Goal: Task Accomplishment & Management: Complete application form

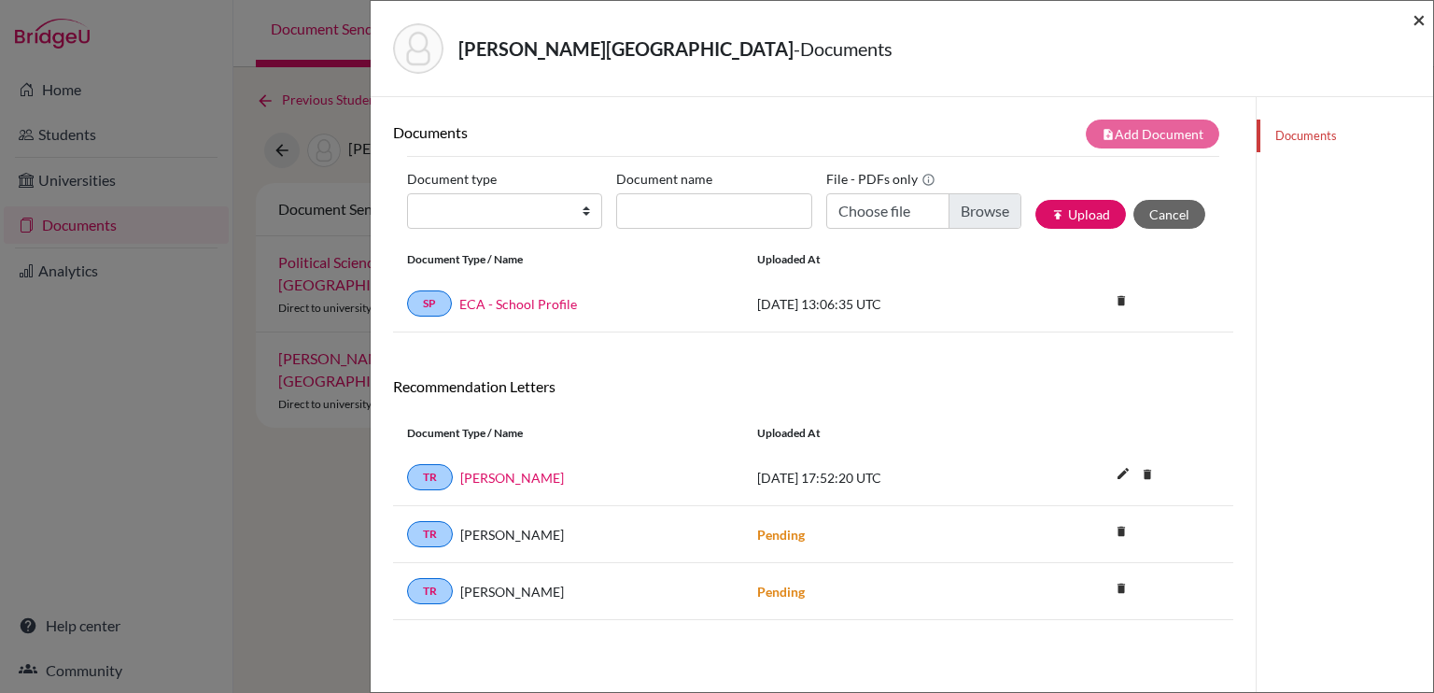
click at [1418, 21] on span "×" at bounding box center [1418, 19] width 13 height 27
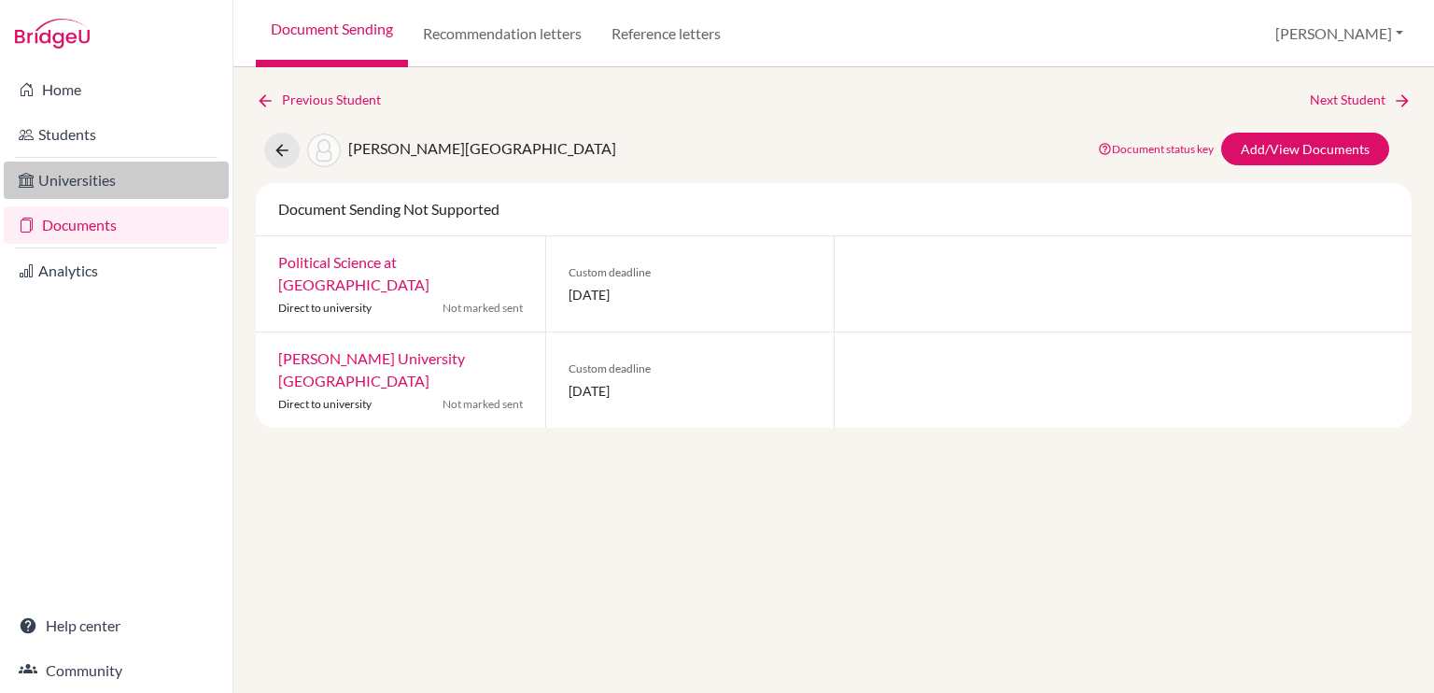
click at [129, 187] on link "Universities" at bounding box center [116, 179] width 225 height 37
click at [125, 223] on link "Documents" at bounding box center [116, 224] width 225 height 37
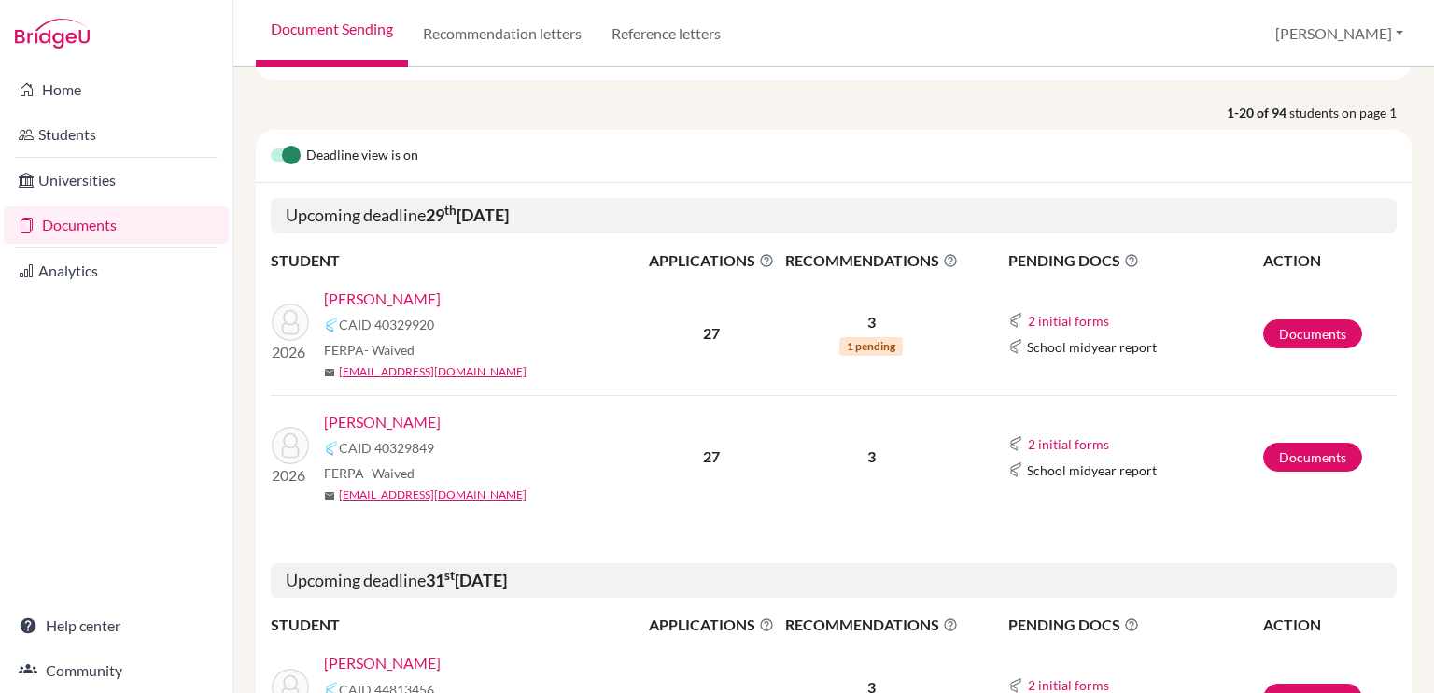
scroll to position [146, 0]
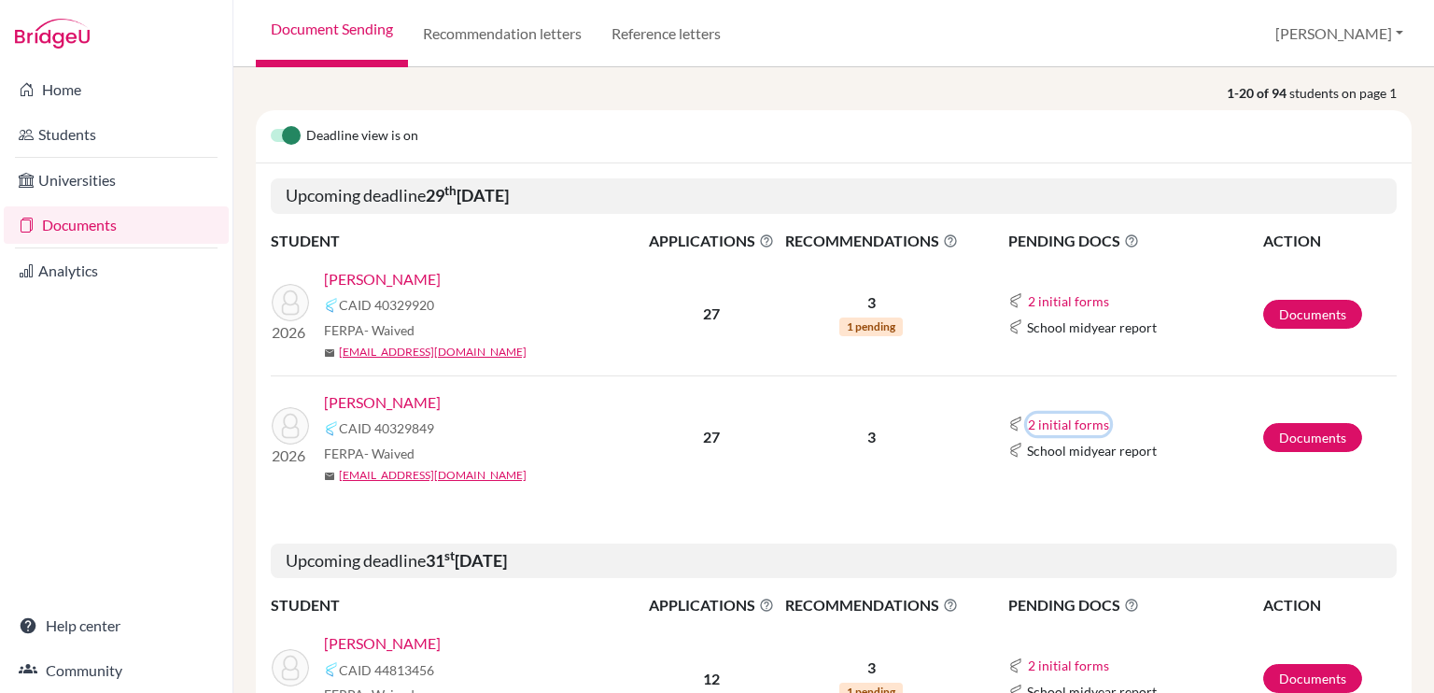
click at [1060, 421] on button "2 initial forms" at bounding box center [1068, 424] width 83 height 21
click at [945, 452] on td "3" at bounding box center [870, 436] width 185 height 123
click at [1052, 295] on button "2 initial forms" at bounding box center [1068, 300] width 83 height 21
click at [392, 268] on link "[PERSON_NAME]" at bounding box center [382, 279] width 117 height 22
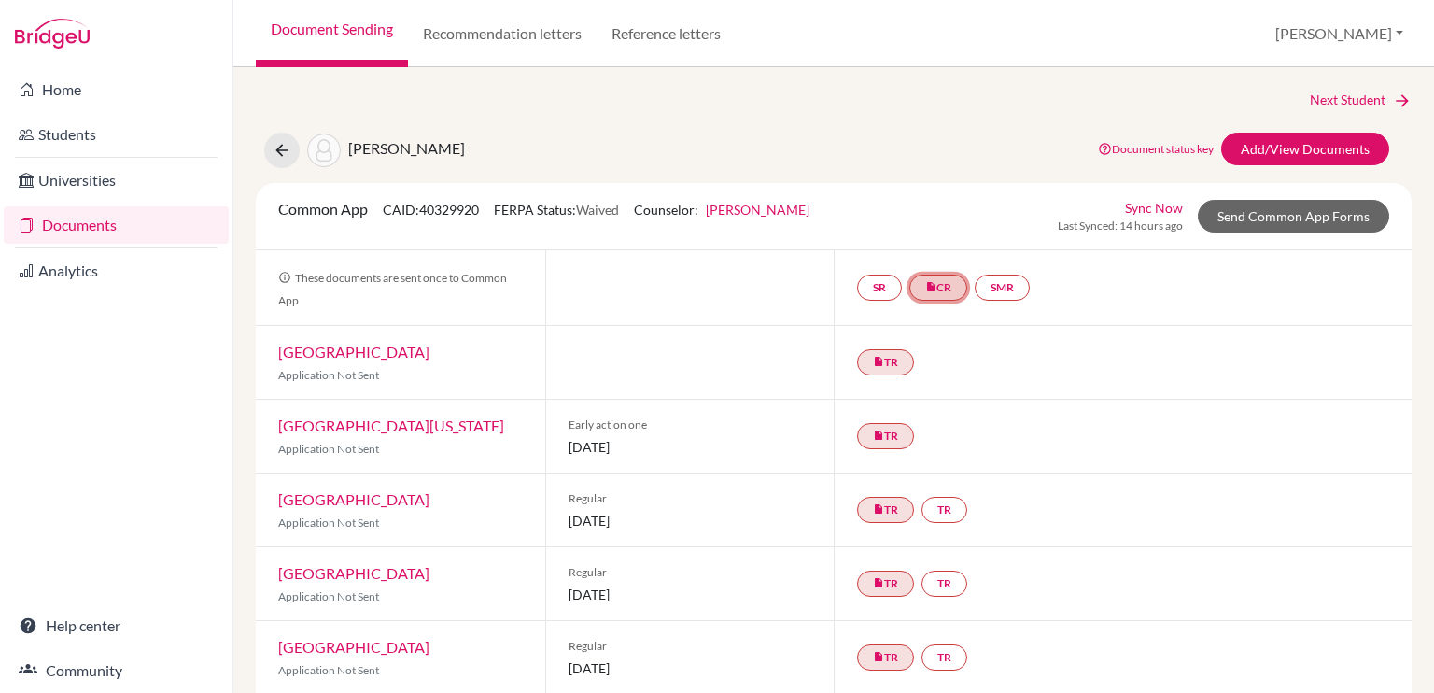
click at [930, 290] on icon "insert_drive_file" at bounding box center [930, 286] width 11 height 11
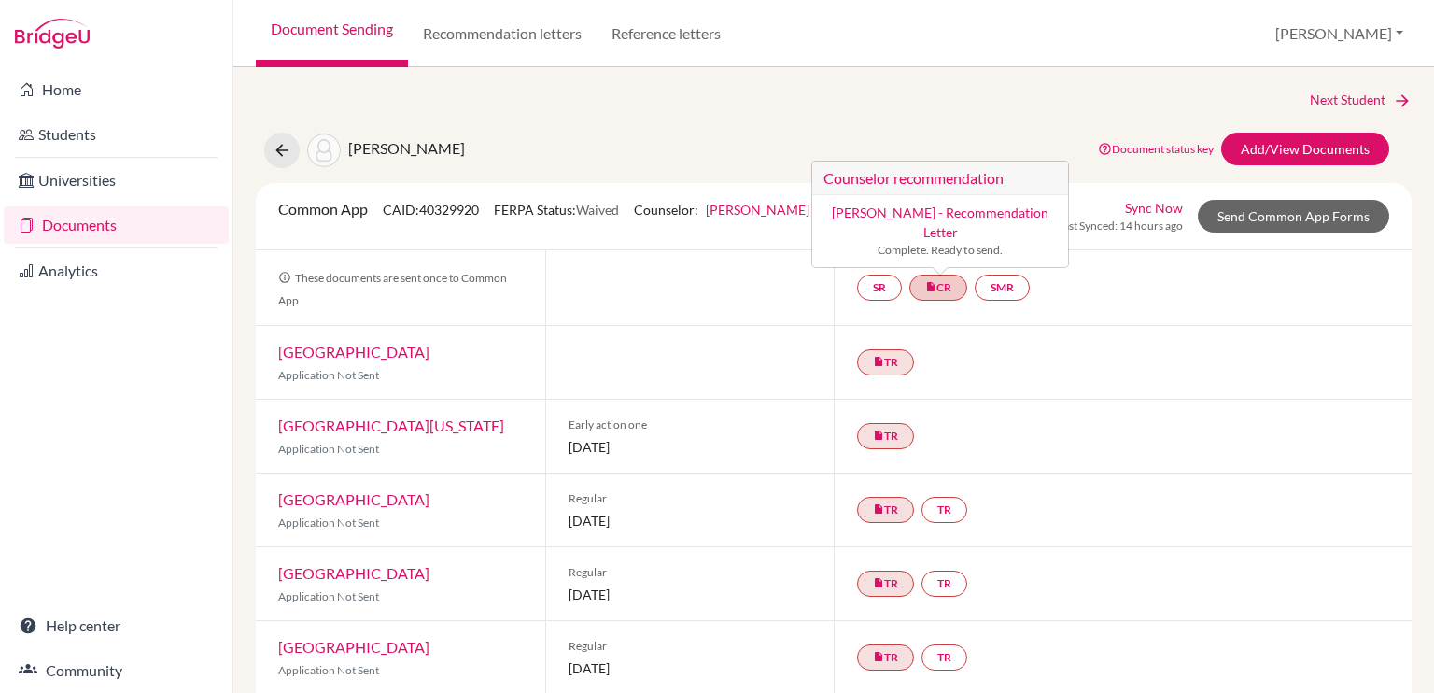
click at [919, 211] on link "[PERSON_NAME] - Recommendation Letter" at bounding box center [940, 221] width 217 height 35
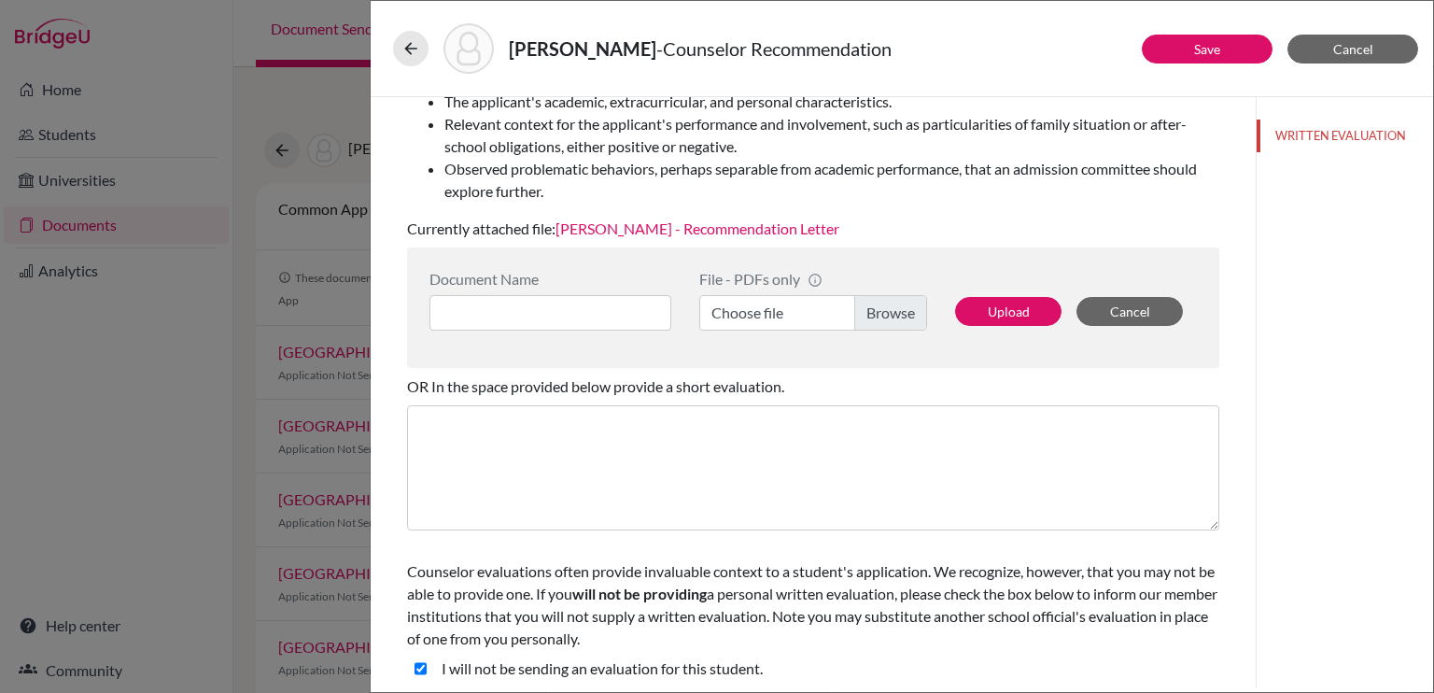
scroll to position [305, 0]
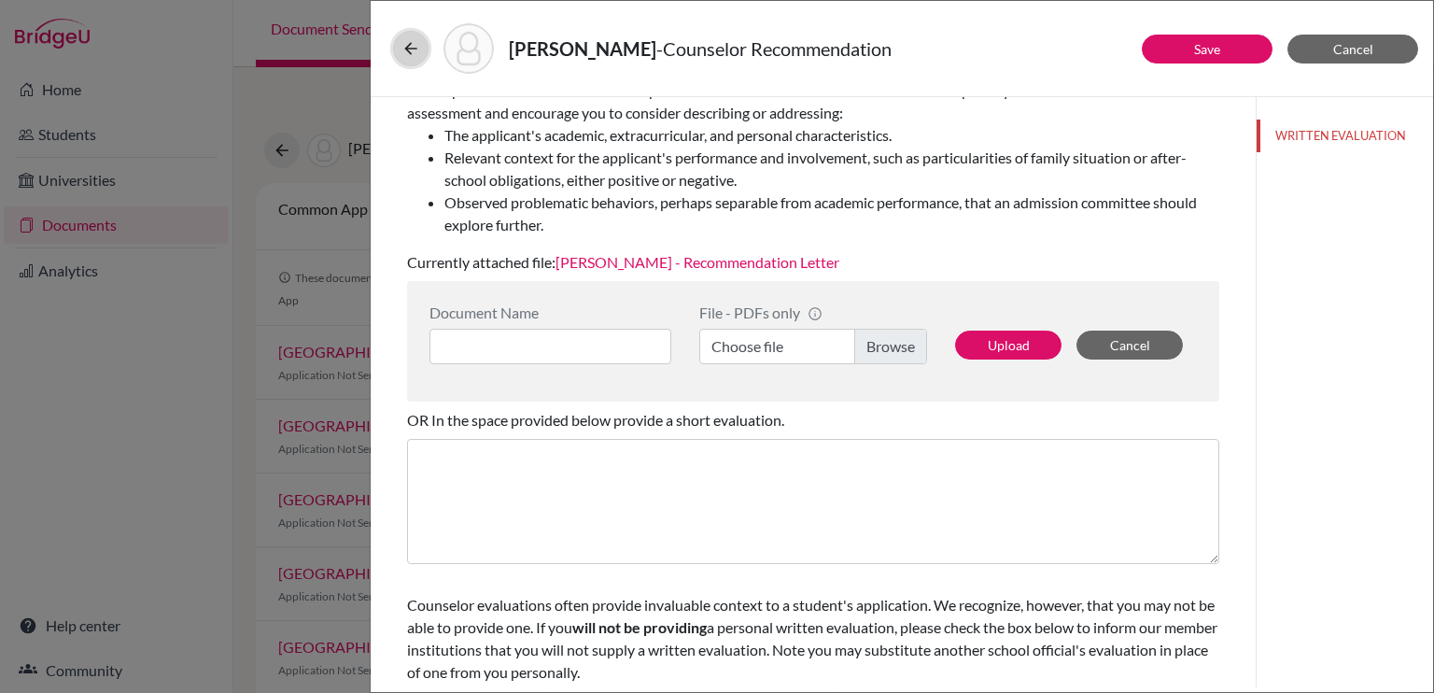
click at [411, 45] on icon at bounding box center [410, 48] width 19 height 19
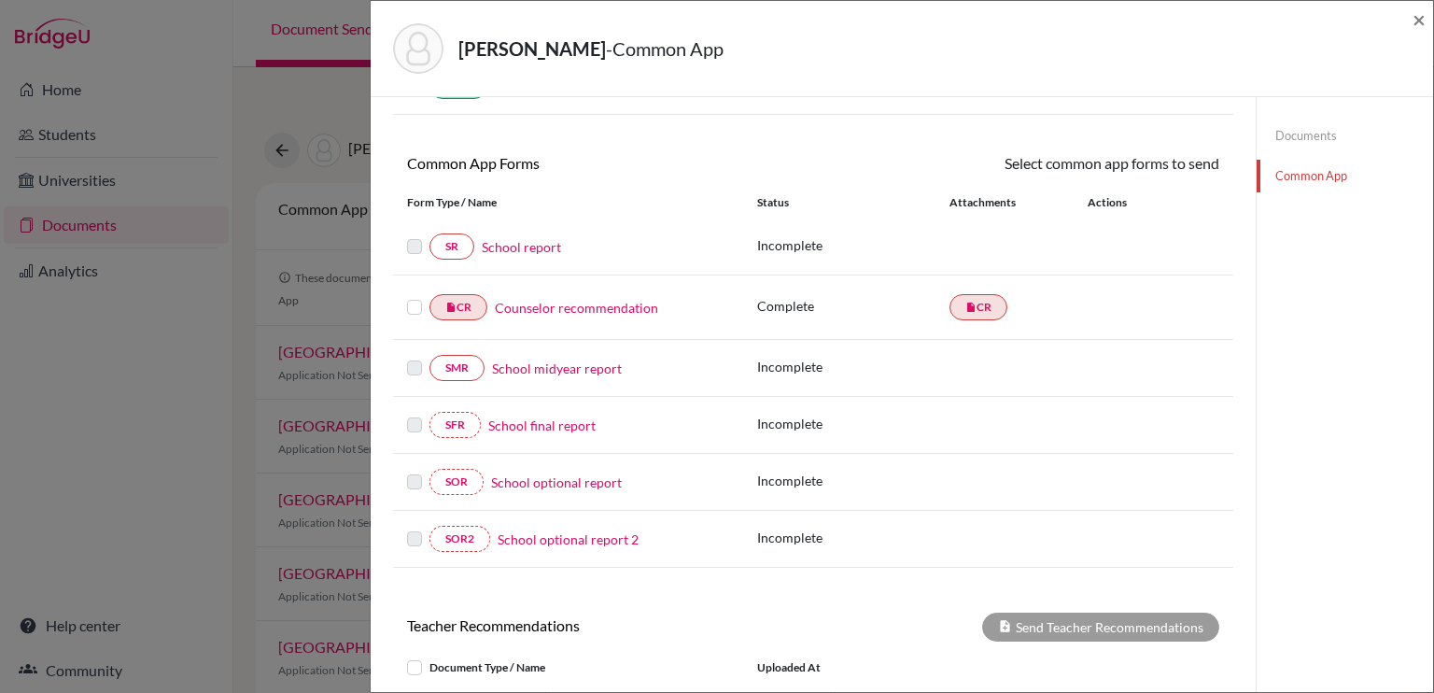
scroll to position [142, 0]
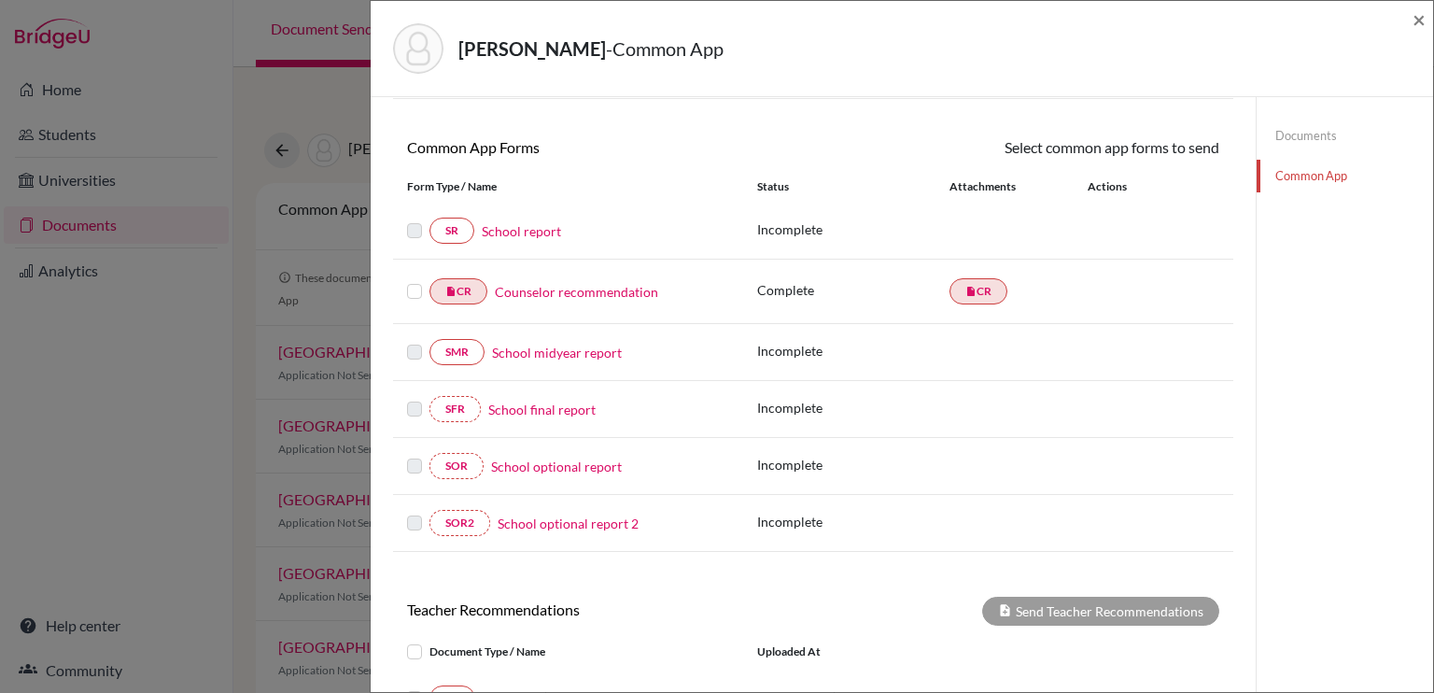
click at [528, 232] on link "School report" at bounding box center [521, 231] width 79 height 20
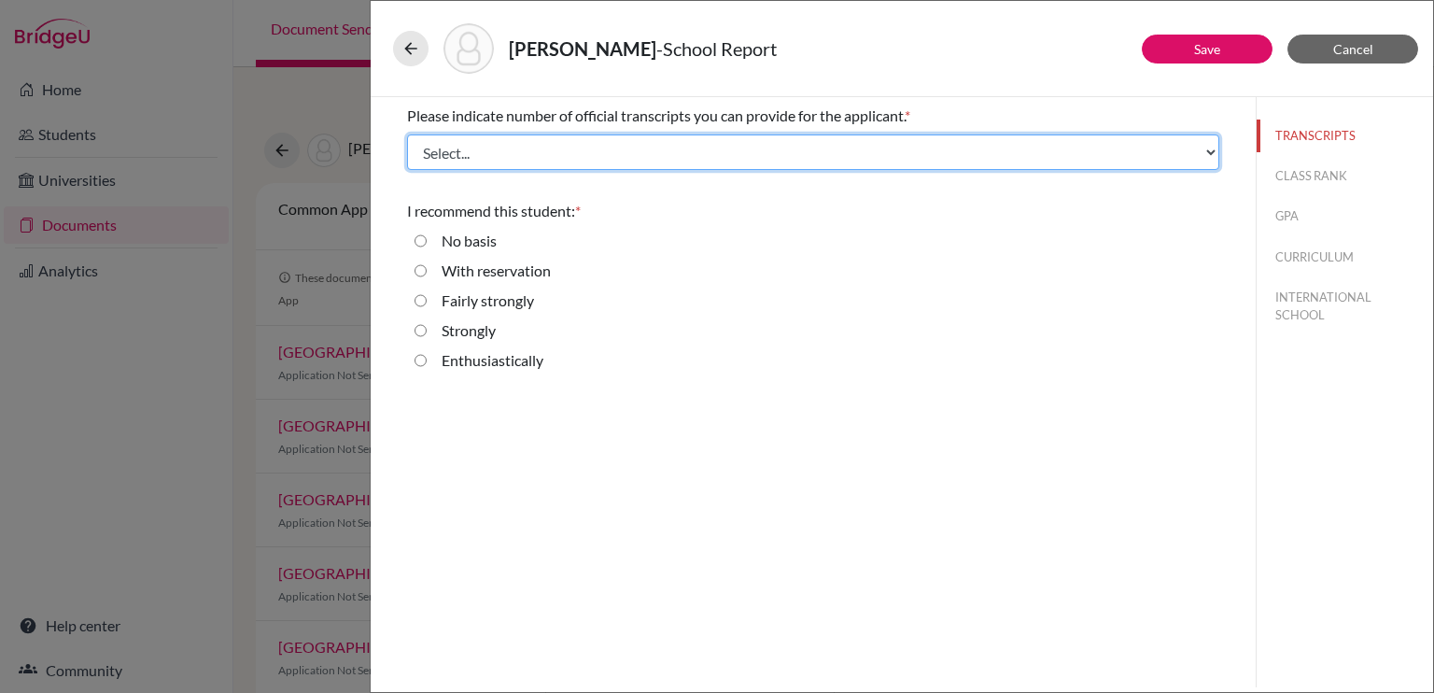
click at [741, 156] on select "Select... 1 2 3 4" at bounding box center [813, 151] width 812 height 35
select select "1"
click at [407, 134] on select "Select... 1 2 3 4" at bounding box center [813, 151] width 812 height 35
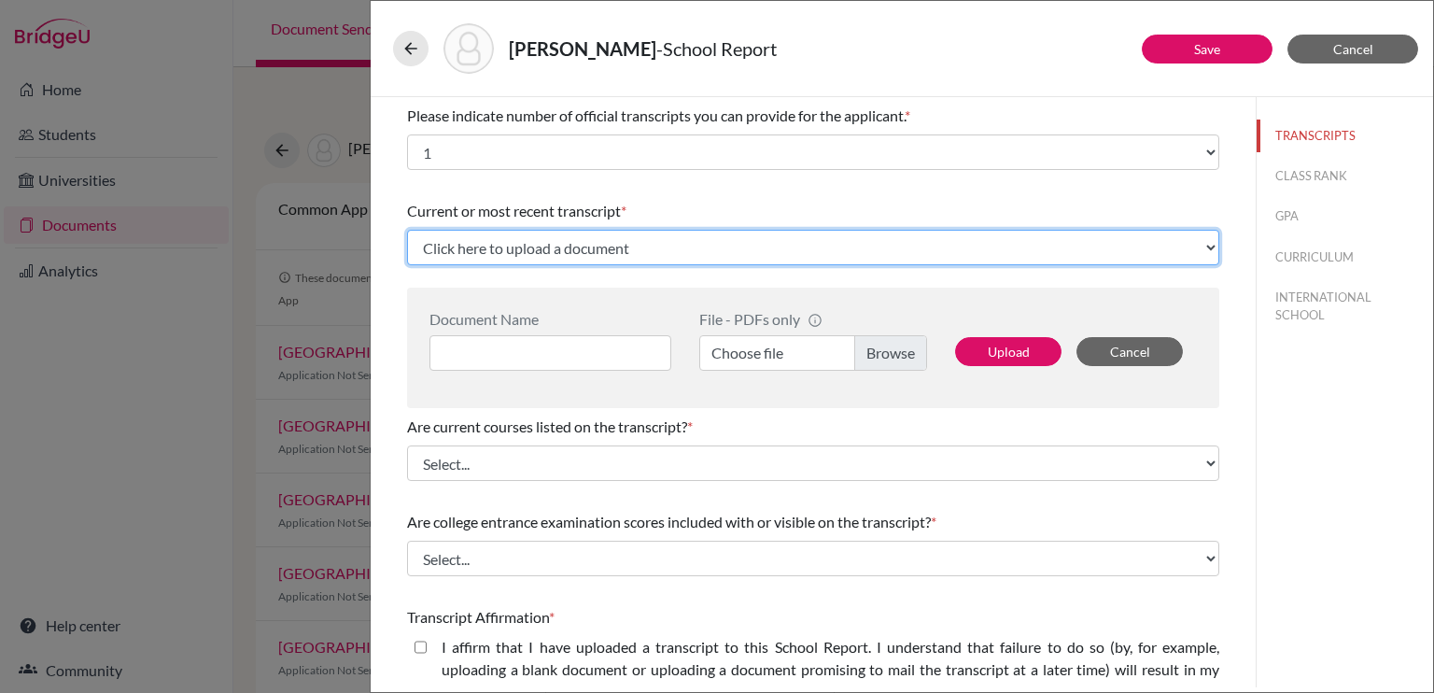
click at [564, 253] on select "Click here to upload a document Upload New File" at bounding box center [813, 247] width 812 height 35
select select "Upload New File"
click at [407, 230] on select "Click here to upload a document Upload New File" at bounding box center [813, 247] width 812 height 35
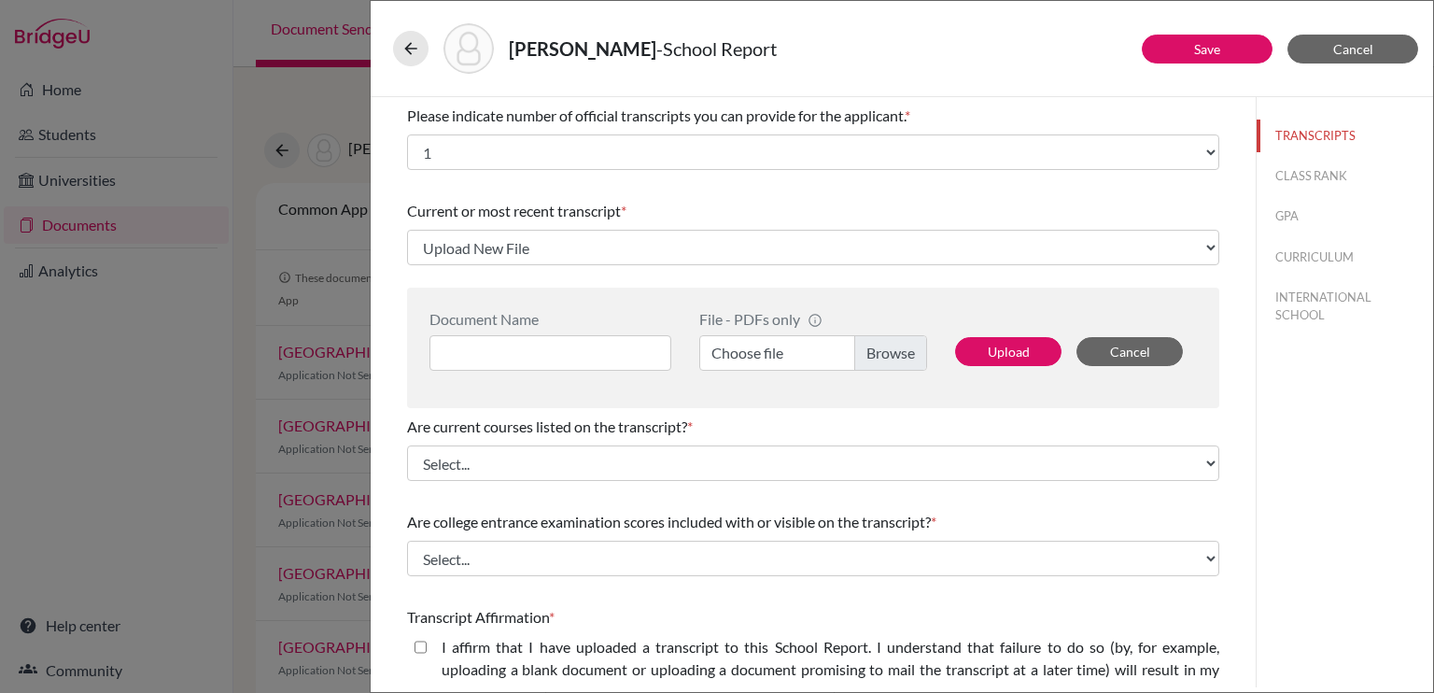
click at [682, 638] on label "I affirm that I have uploaded a transcript to this School Report. I understand …" at bounding box center [831, 669] width 778 height 67
click at [427, 638] on closed\ "I affirm that I have uploaded a transcript to this School Report. I understand …" at bounding box center [420, 647] width 12 height 22
checkbox closed\ "true"
click at [889, 350] on label "Choose file" at bounding box center [813, 352] width 228 height 35
click at [889, 350] on input "Choose file" at bounding box center [813, 352] width 228 height 35
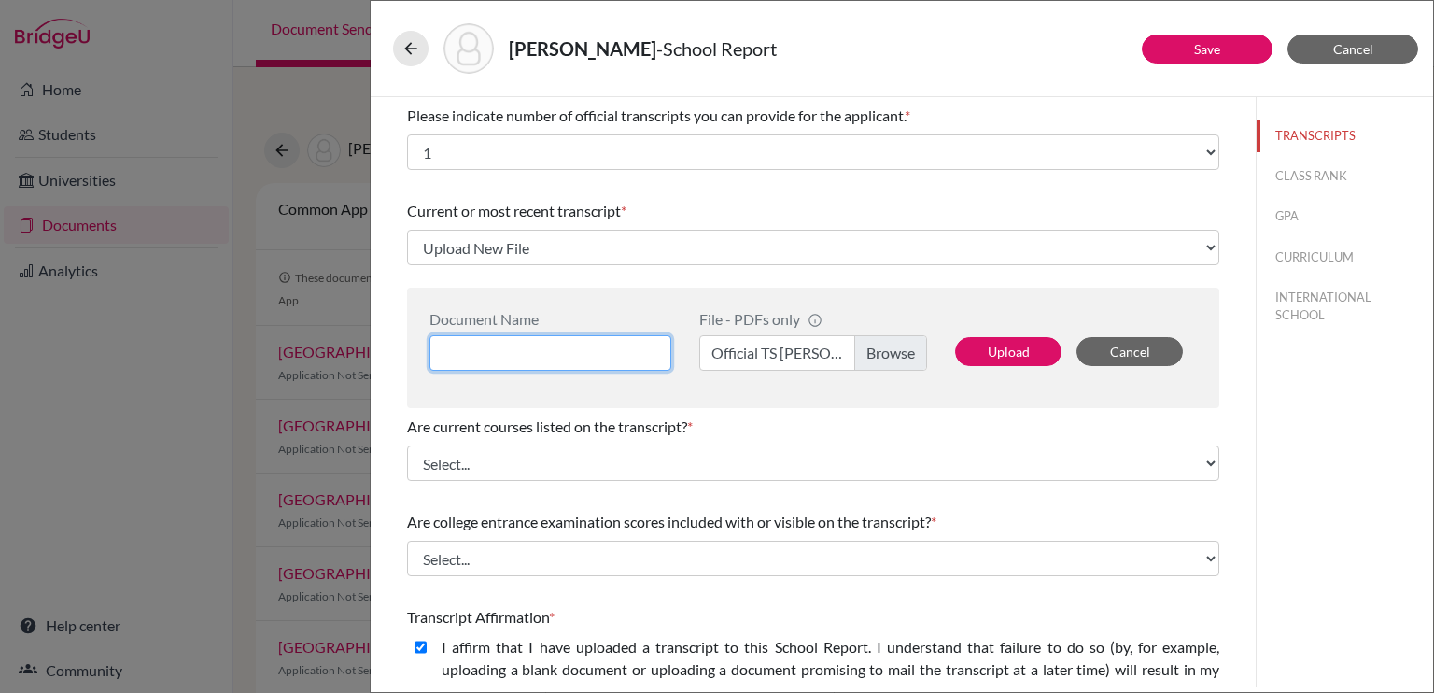
click at [563, 351] on input at bounding box center [550, 352] width 242 height 35
type input "T"
type input "Official TS [PERSON_NAME]"
click at [1018, 360] on button "Upload" at bounding box center [1008, 351] width 106 height 29
select select "670019"
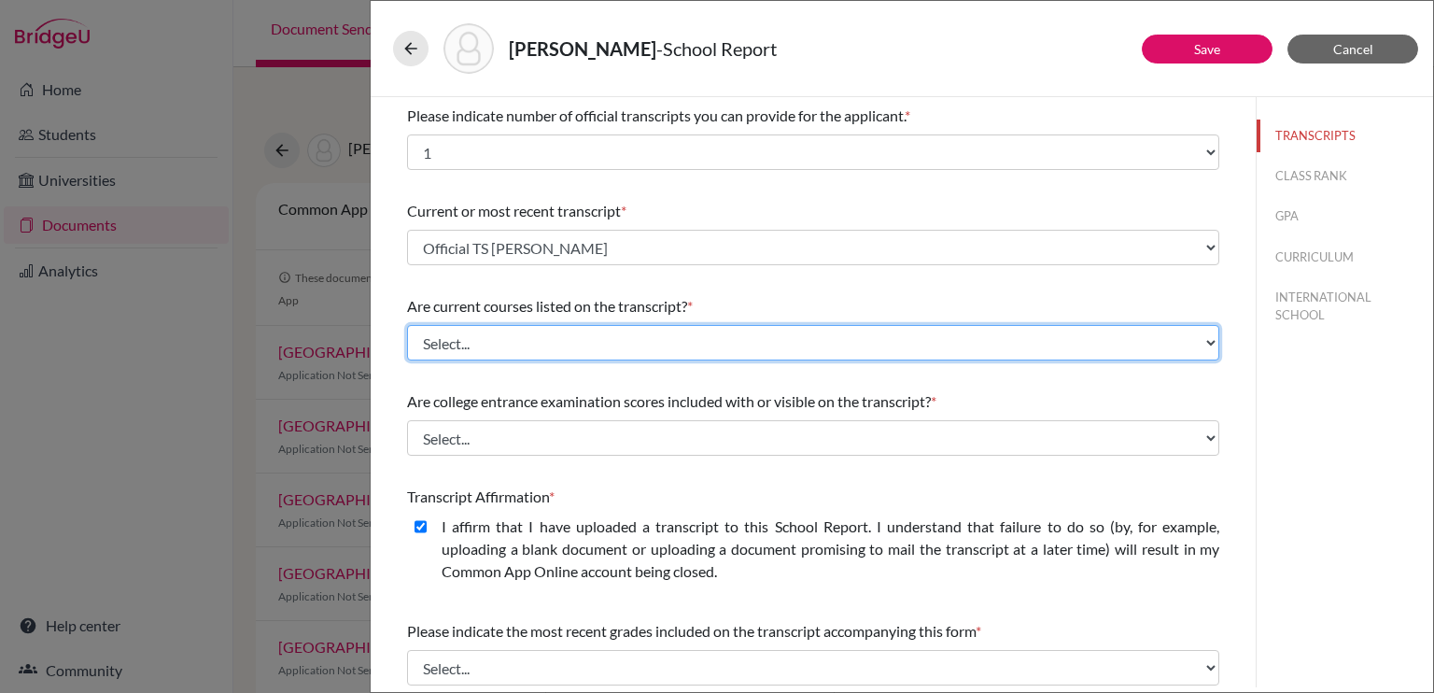
click at [695, 341] on select "Select... Yes No" at bounding box center [813, 342] width 812 height 35
select select "0"
click at [407, 325] on select "Select... Yes No" at bounding box center [813, 342] width 812 height 35
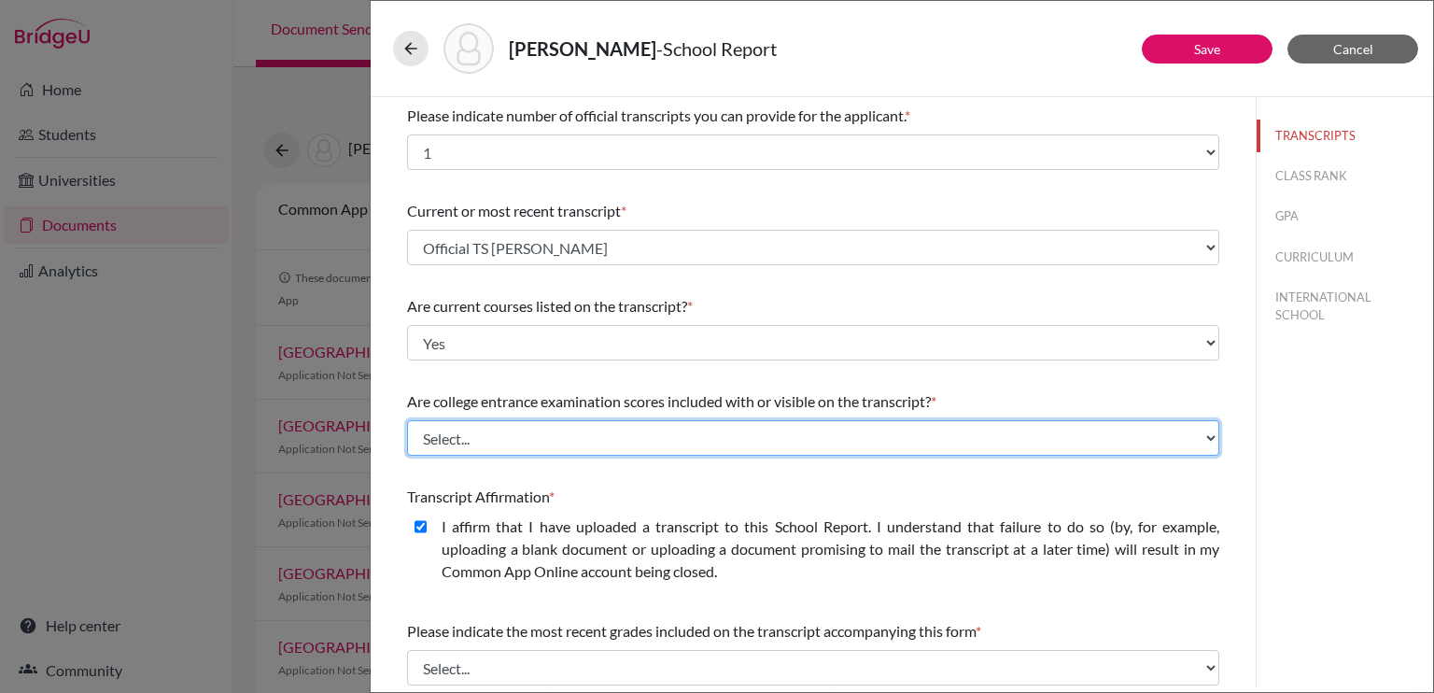
click at [646, 435] on select "Select... Yes No" at bounding box center [813, 437] width 812 height 35
select select "0"
click at [407, 420] on select "Select... Yes No" at bounding box center [813, 437] width 812 height 35
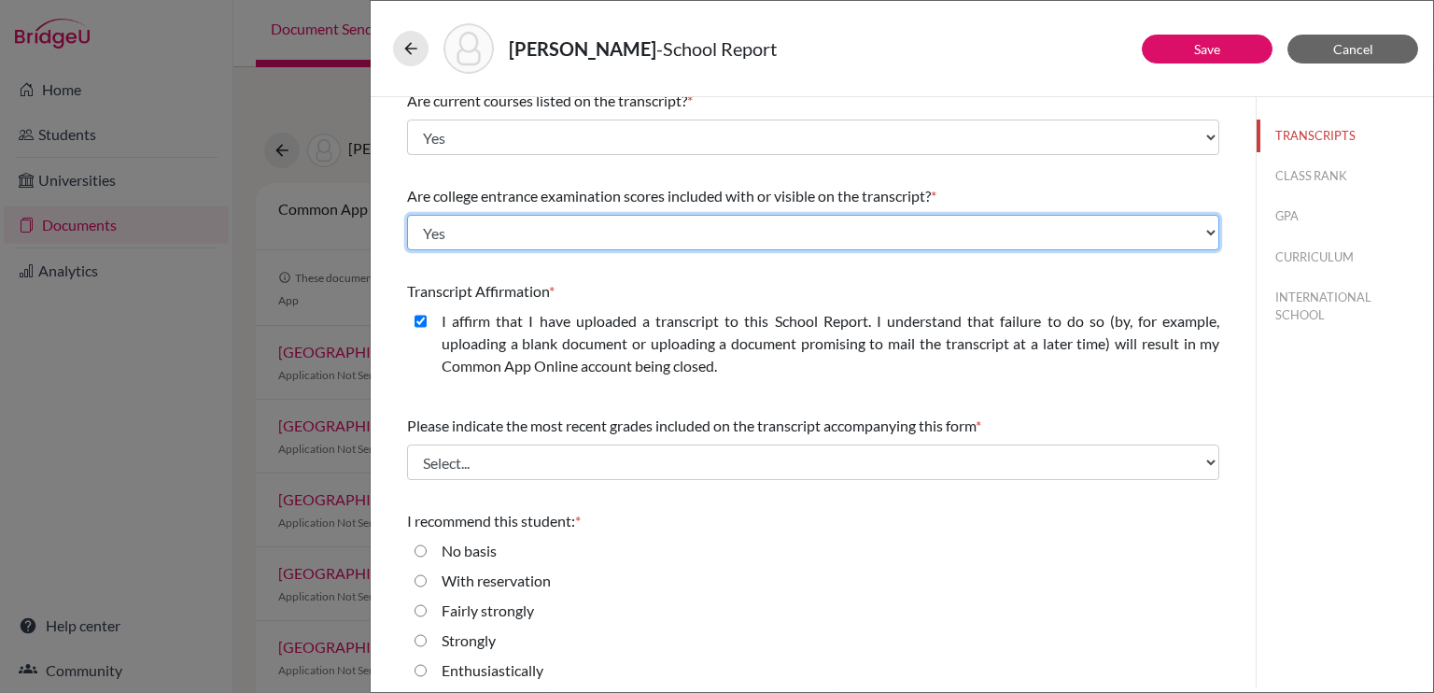
scroll to position [214, 0]
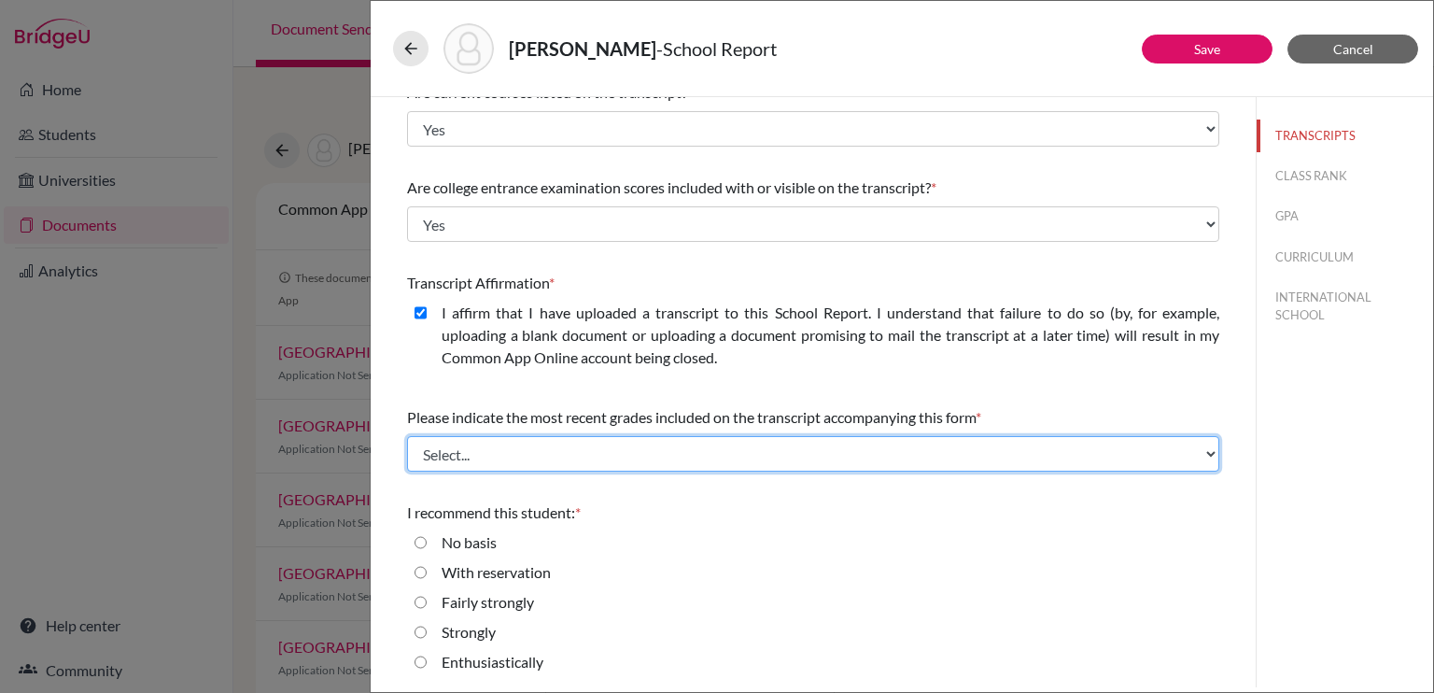
click at [715, 445] on select "Select... Final junior year grades 1st Quarter senior year grades 2nd Quarter/1…" at bounding box center [813, 453] width 812 height 35
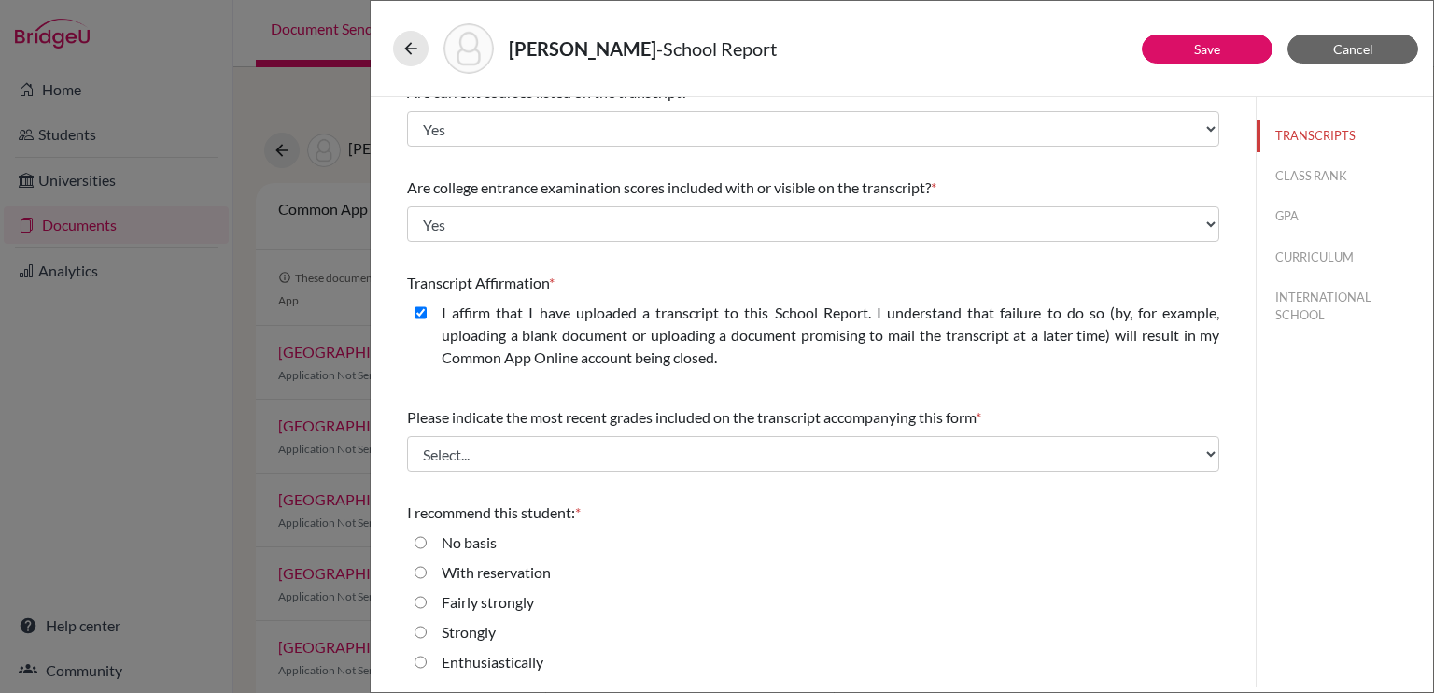
click at [767, 368] on div "I affirm that I have uploaded a transcript to this School Report. I understand …" at bounding box center [823, 339] width 793 height 75
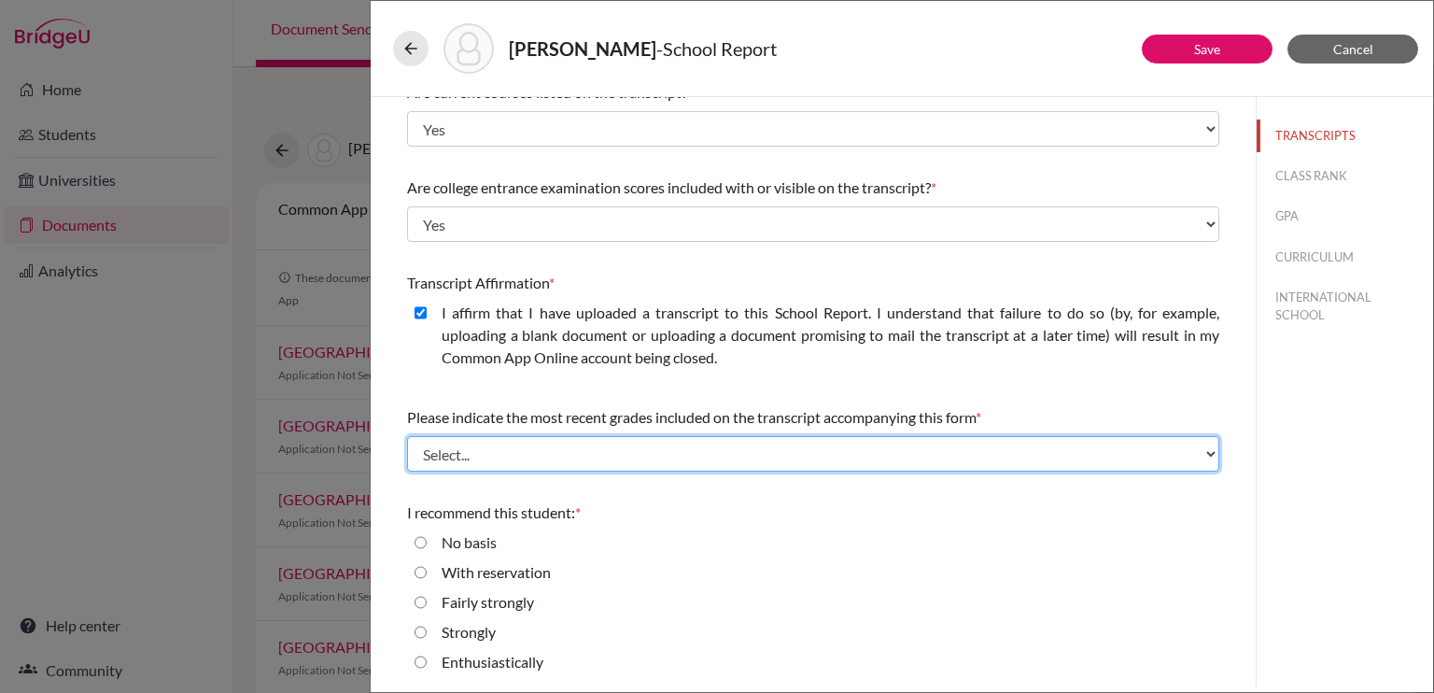
click at [670, 453] on select "Select... Final junior year grades 1st Quarter senior year grades 2nd Quarter/1…" at bounding box center [813, 453] width 812 height 35
select select "0"
click at [407, 436] on select "Select... Final junior year grades 1st Quarter senior year grades 2nd Quarter/1…" at bounding box center [813, 453] width 812 height 35
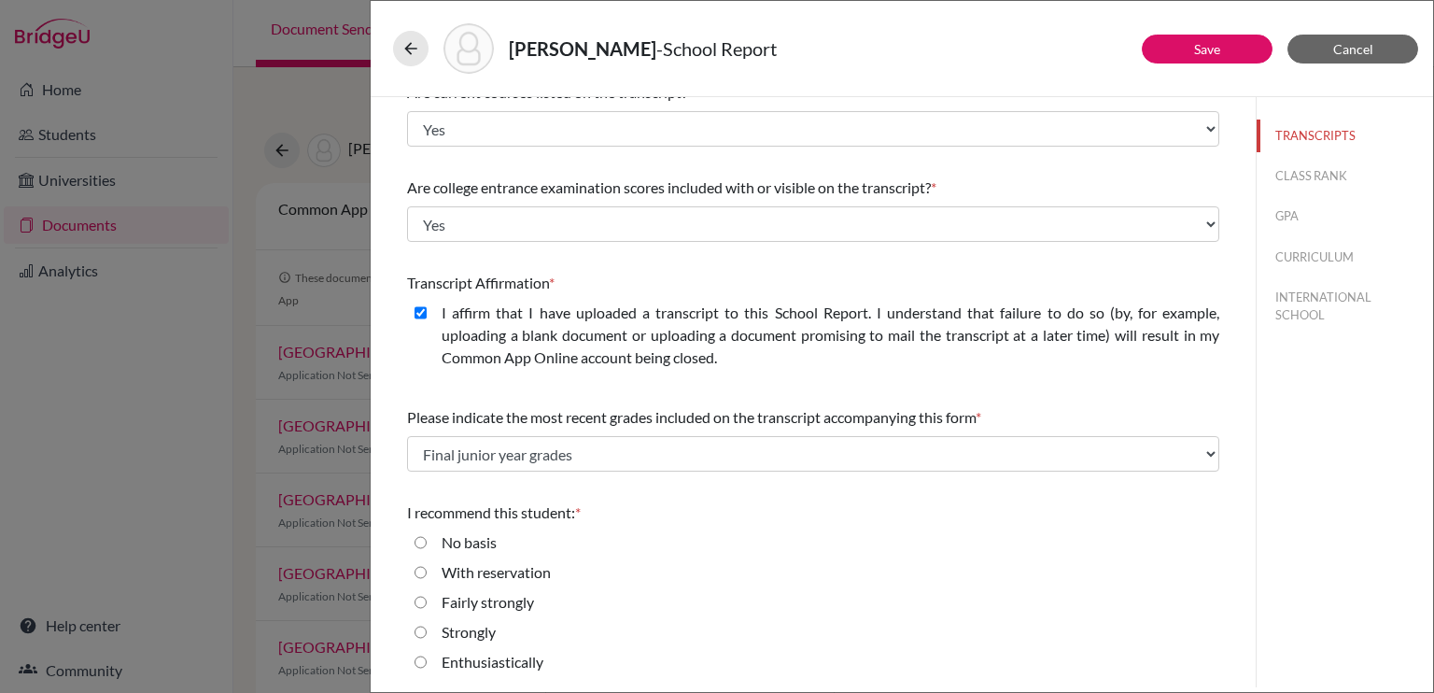
click at [507, 669] on label "Enthusiastically" at bounding box center [493, 662] width 102 height 22
click at [427, 669] on input "Enthusiastically" at bounding box center [420, 662] width 12 height 22
radio input "true"
click at [1298, 180] on button "CLASS RANK" at bounding box center [1344, 176] width 176 height 33
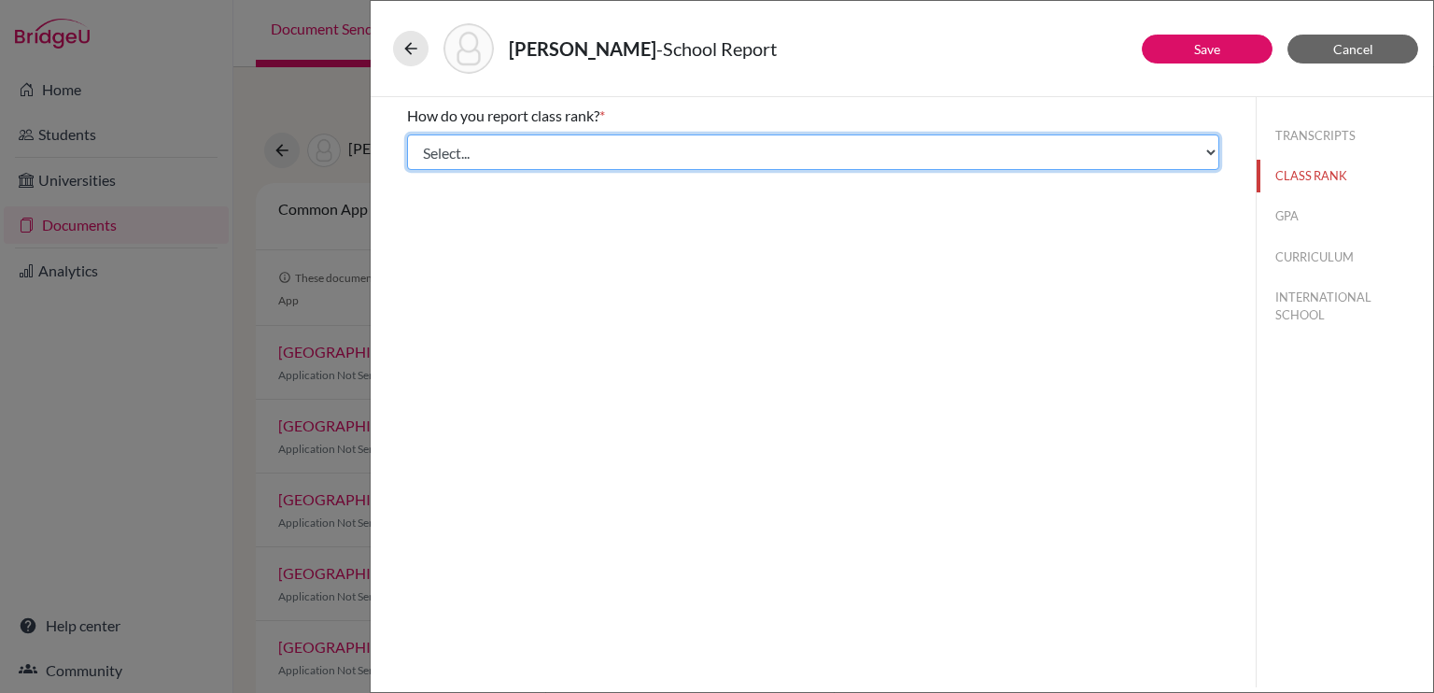
click at [925, 157] on select "Select... Exact Decile Quintile Quartile None" at bounding box center [813, 151] width 812 height 35
select select "5"
click at [407, 134] on select "Select... Exact Decile Quintile Quartile None" at bounding box center [813, 151] width 812 height 35
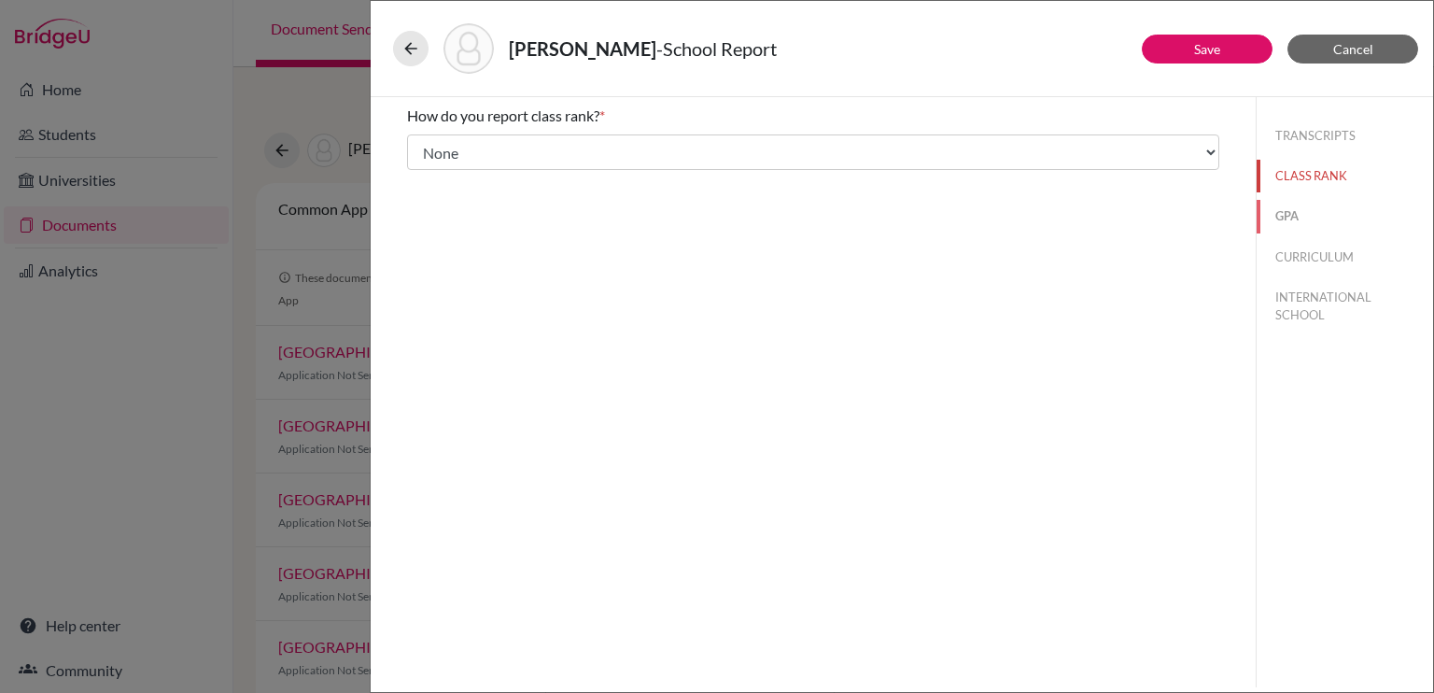
click at [1299, 208] on button "GPA" at bounding box center [1344, 216] width 176 height 33
click at [421, 143] on input "Yes" at bounding box center [420, 145] width 12 height 22
radio input "true"
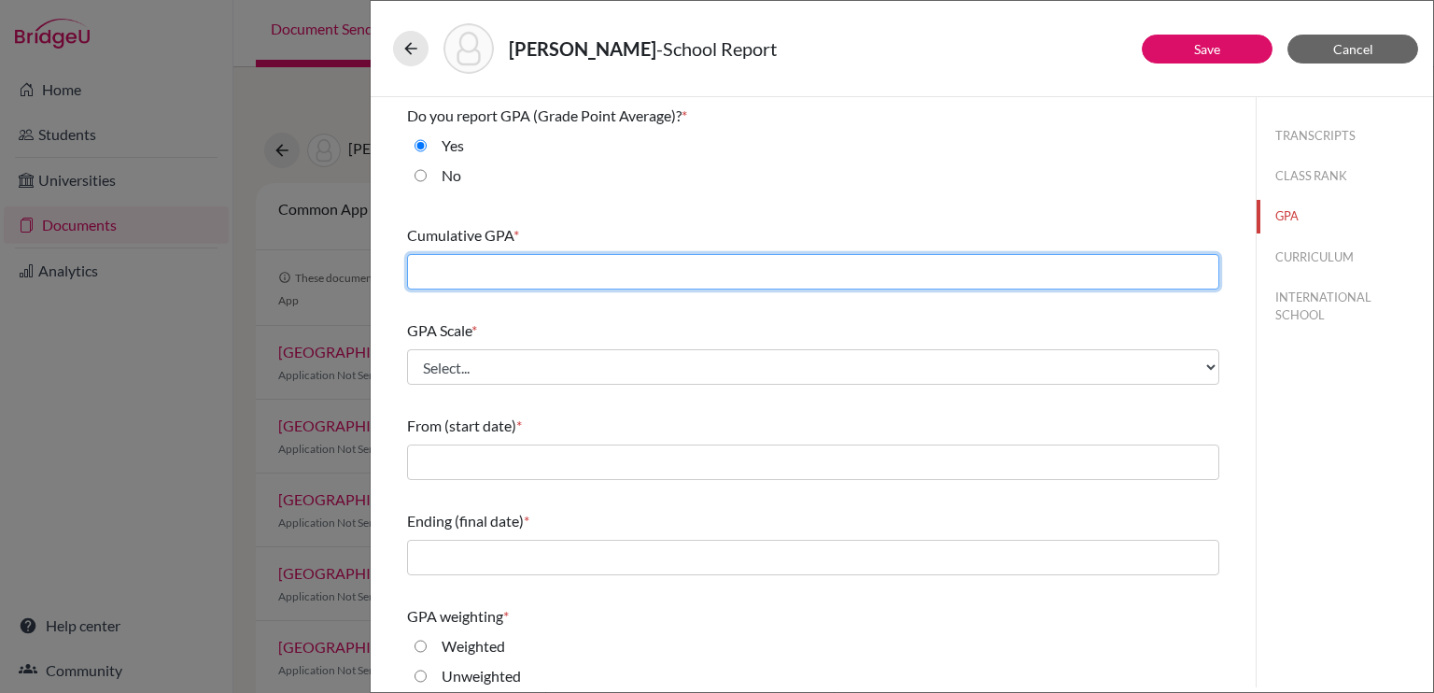
click at [478, 276] on input "text" at bounding box center [813, 271] width 812 height 35
type input "6.263"
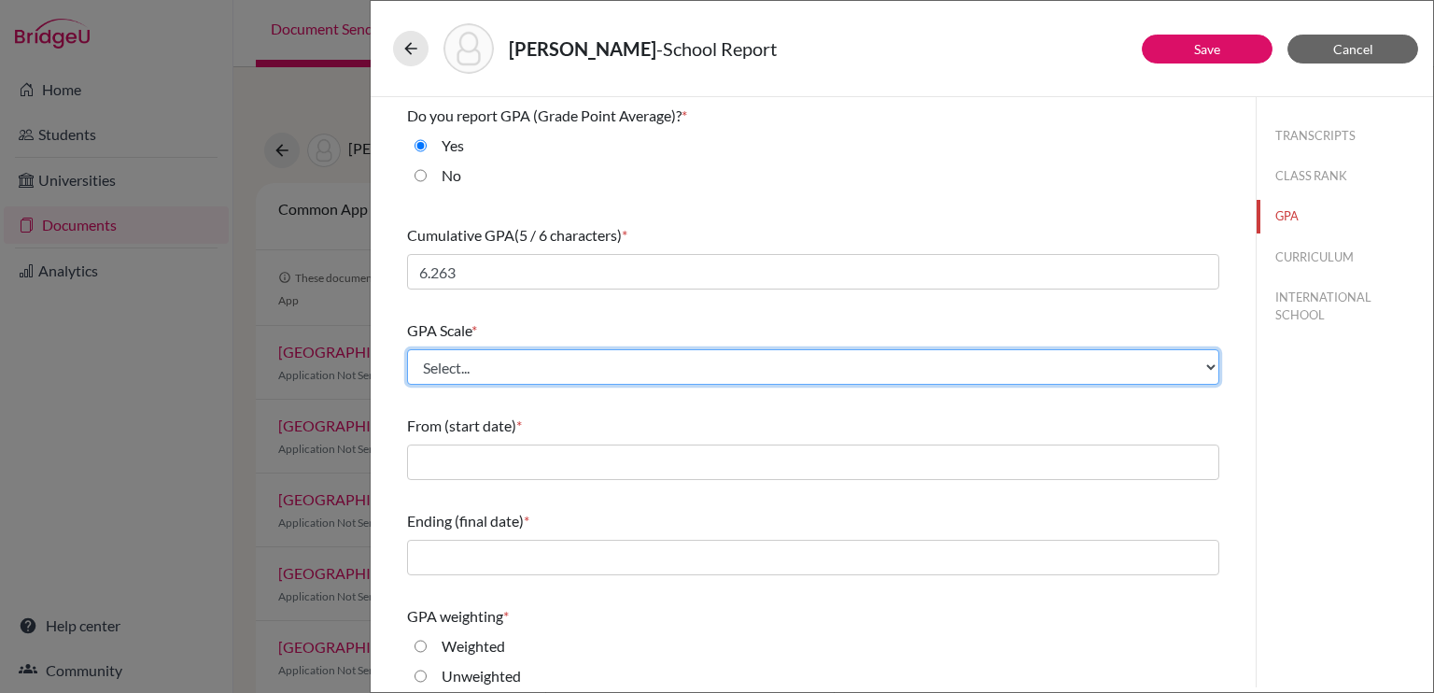
click at [569, 374] on select "Select... 4 5 6 7 8 9 10 11 12 13 14 15 16 17 18 19 20 100" at bounding box center [813, 366] width 812 height 35
select select "7"
click at [407, 349] on select "Select... 4 5 6 7 8 9 10 11 12 13 14 15 16 17 18 19 20 100" at bounding box center [813, 366] width 812 height 35
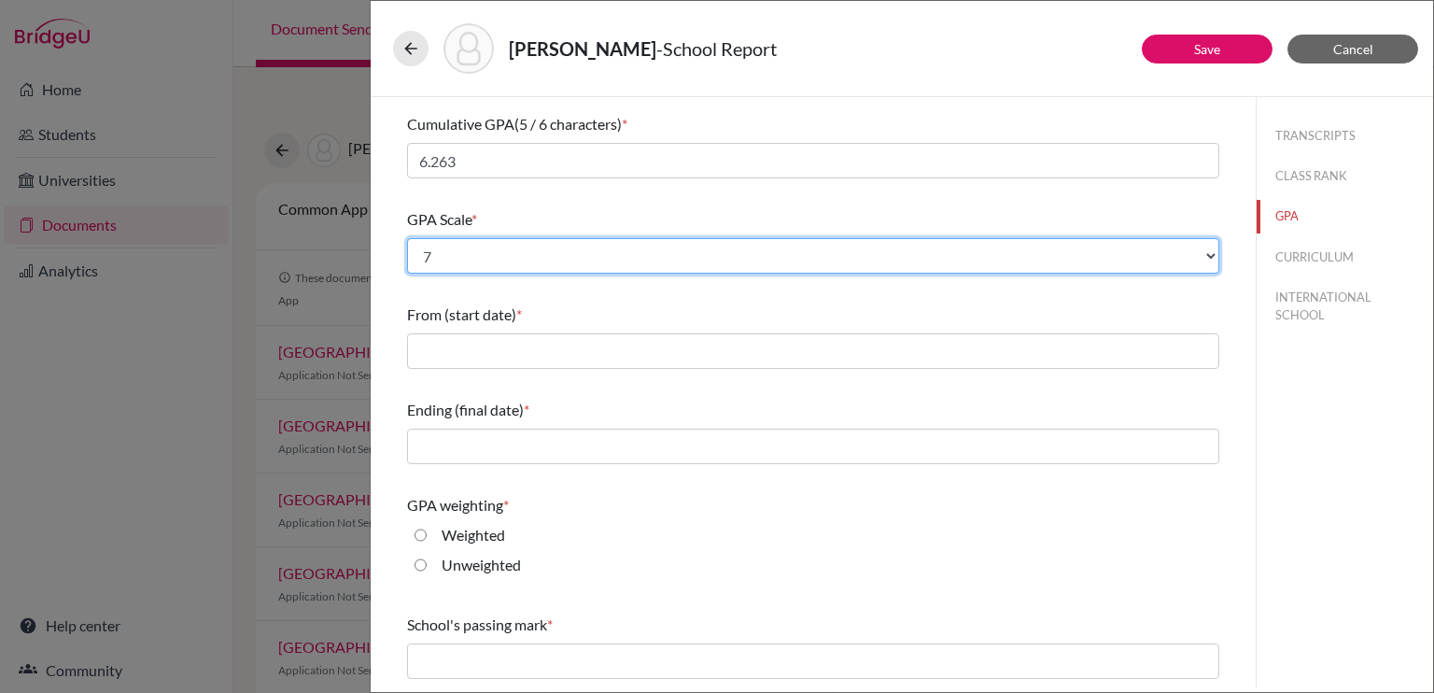
scroll to position [172, 0]
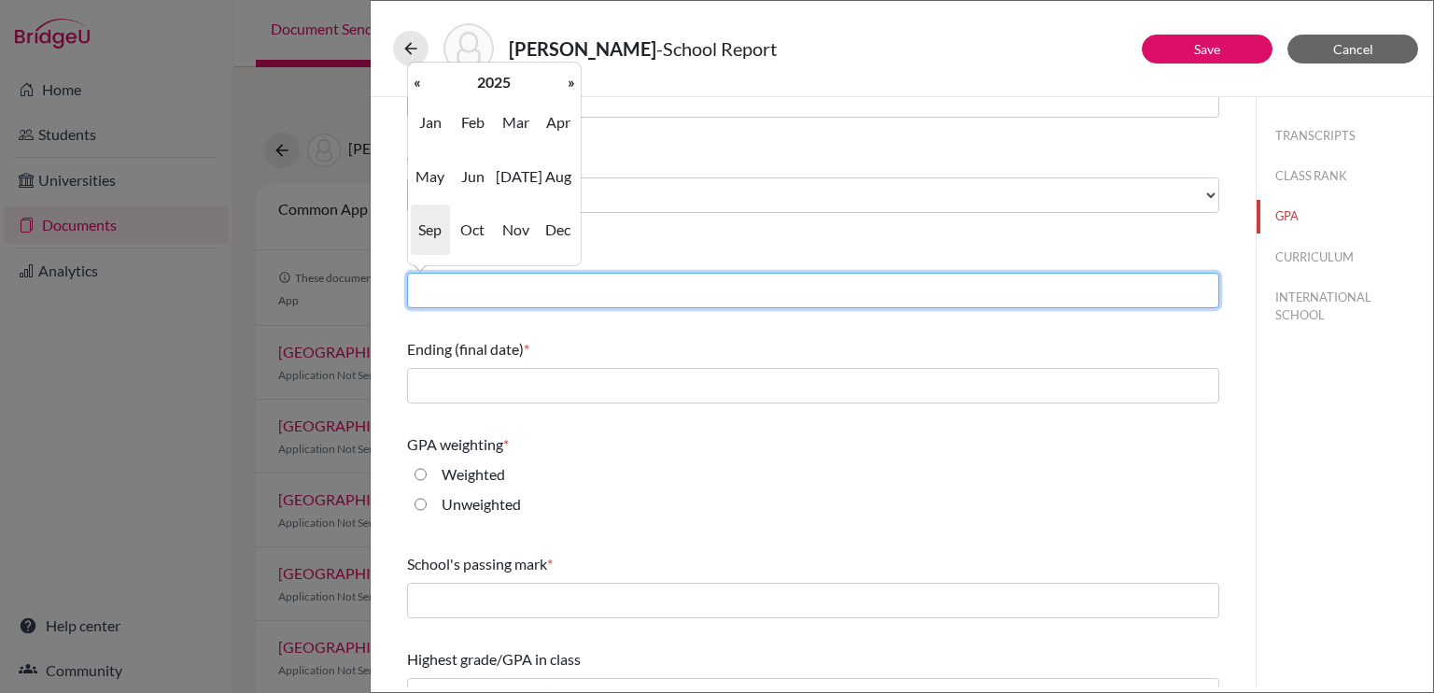
click at [508, 293] on input "text" at bounding box center [813, 290] width 812 height 35
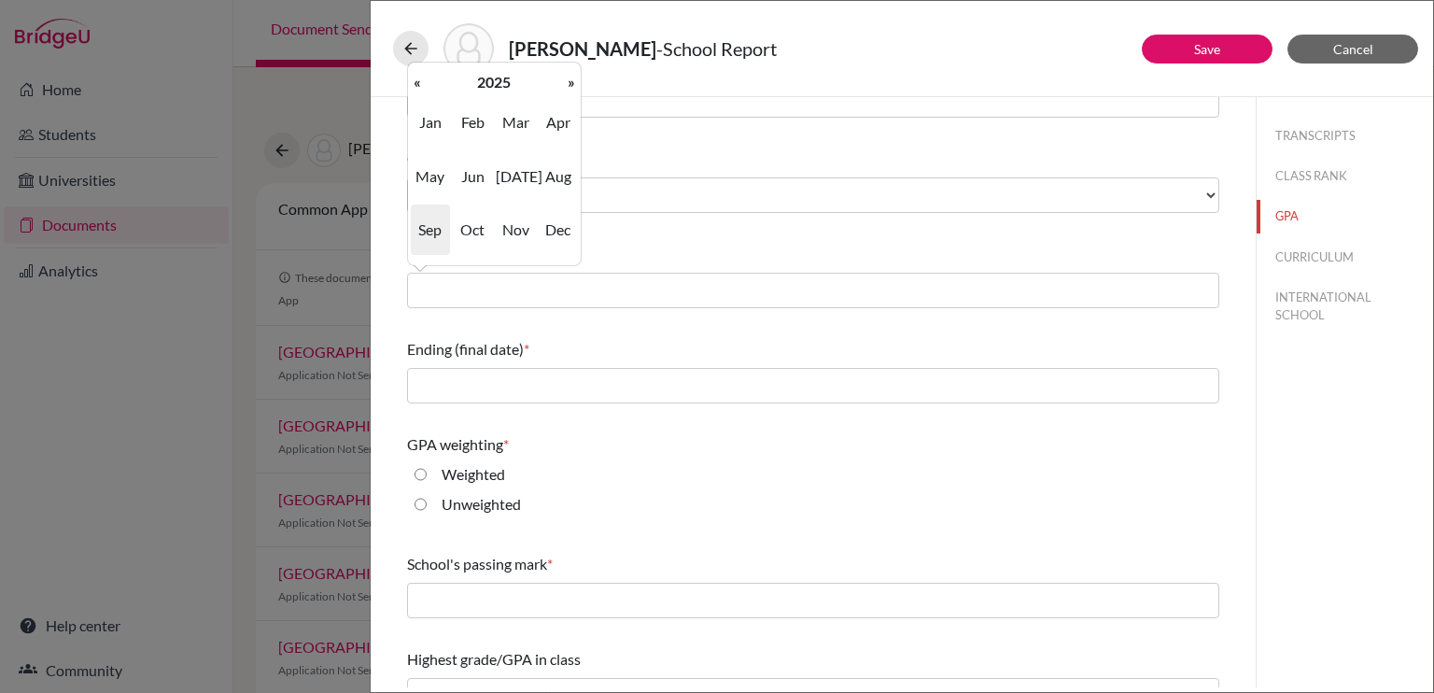
click at [735, 231] on div "Do you report GPA (Grade Point Average)? * Yes No Cumulative GPA (5 / 6 charact…" at bounding box center [813, 322] width 812 height 795
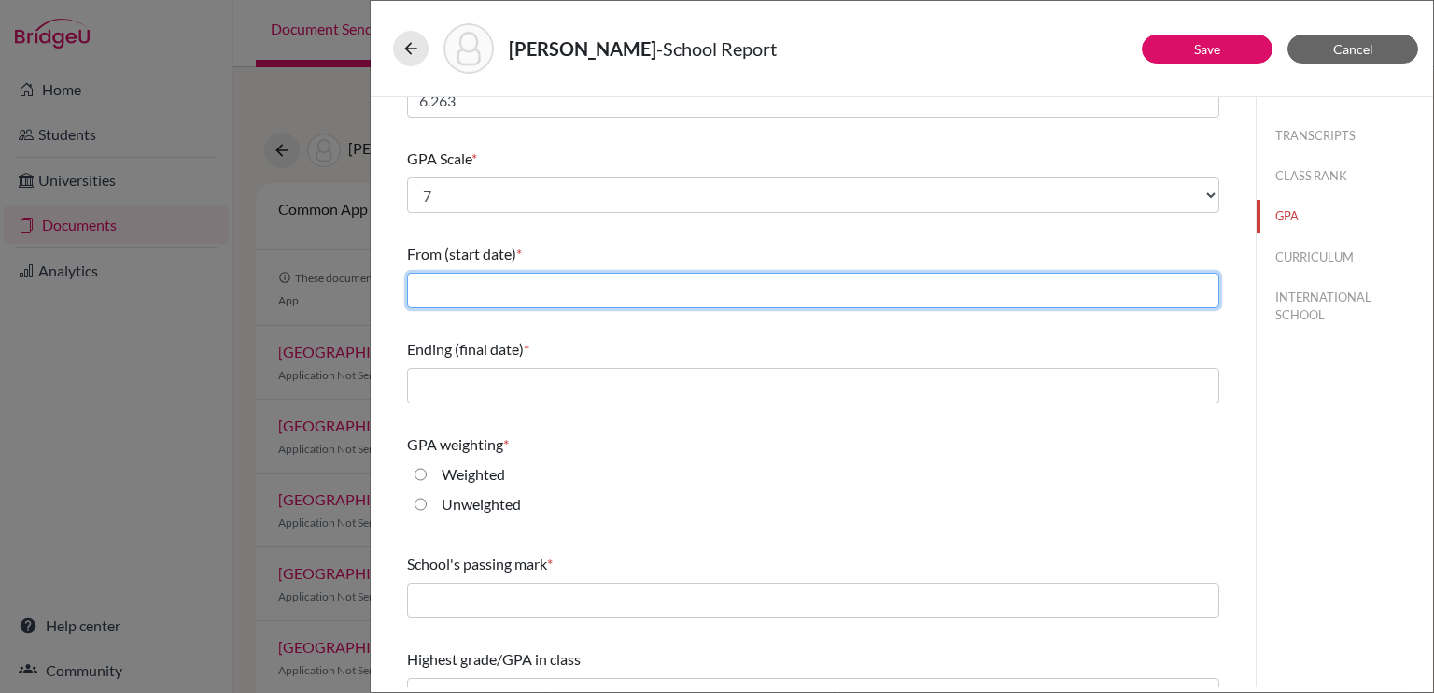
click at [519, 290] on input "text" at bounding box center [813, 290] width 812 height 35
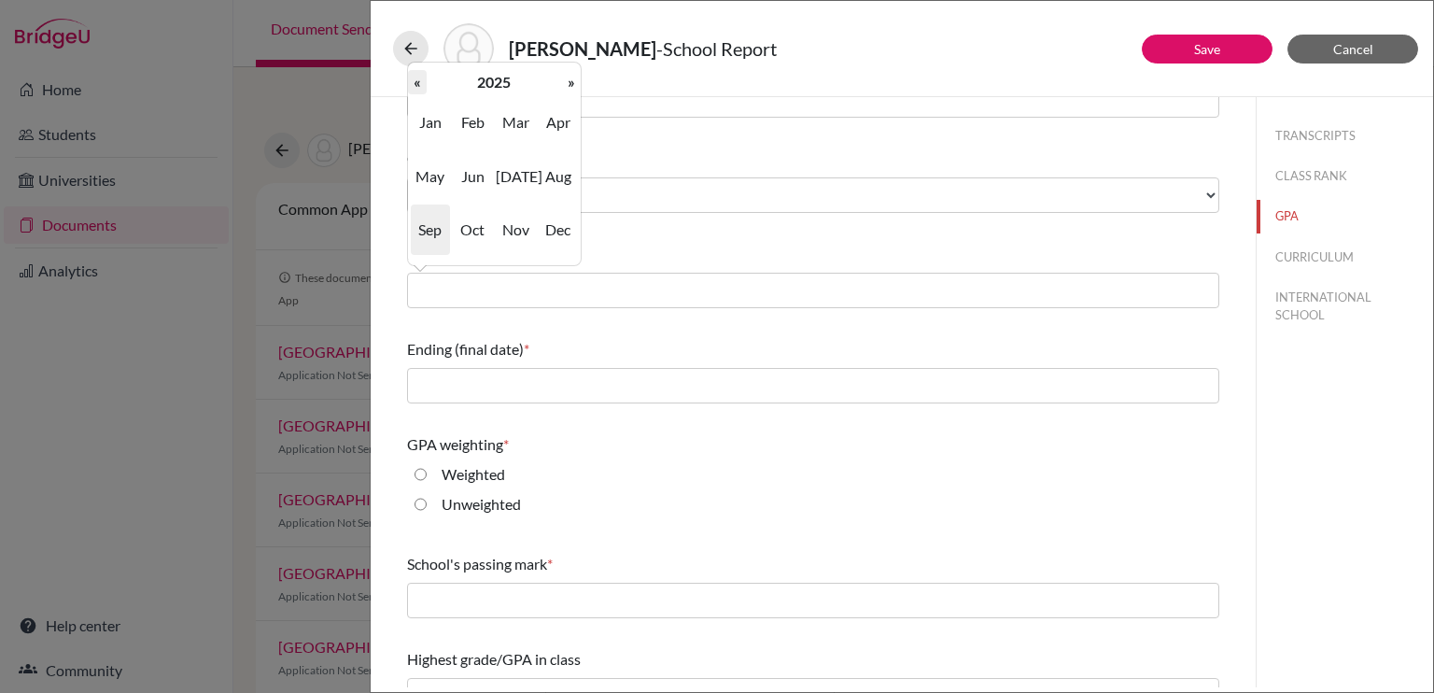
click at [416, 86] on th "«" at bounding box center [417, 82] width 19 height 24
click at [570, 77] on th "»" at bounding box center [571, 82] width 19 height 24
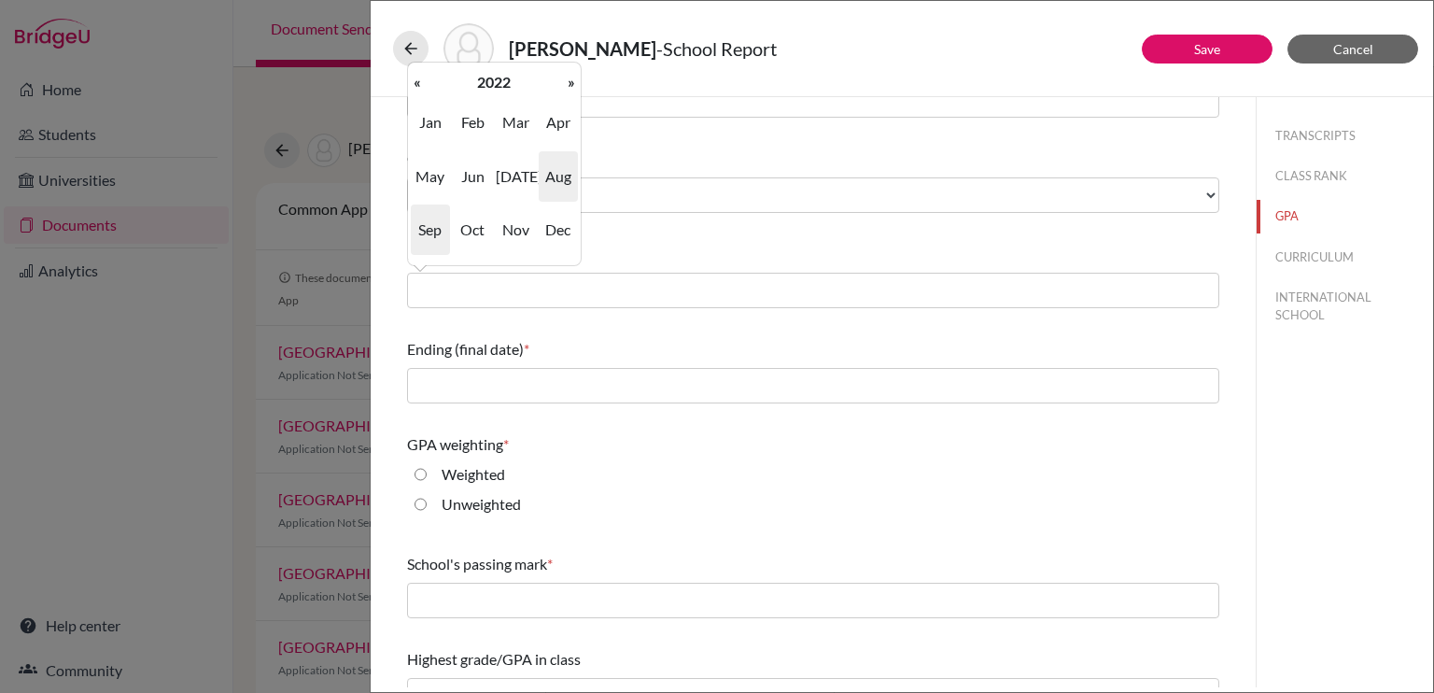
click at [557, 175] on span "Aug" at bounding box center [558, 176] width 39 height 50
type input "08/2022"
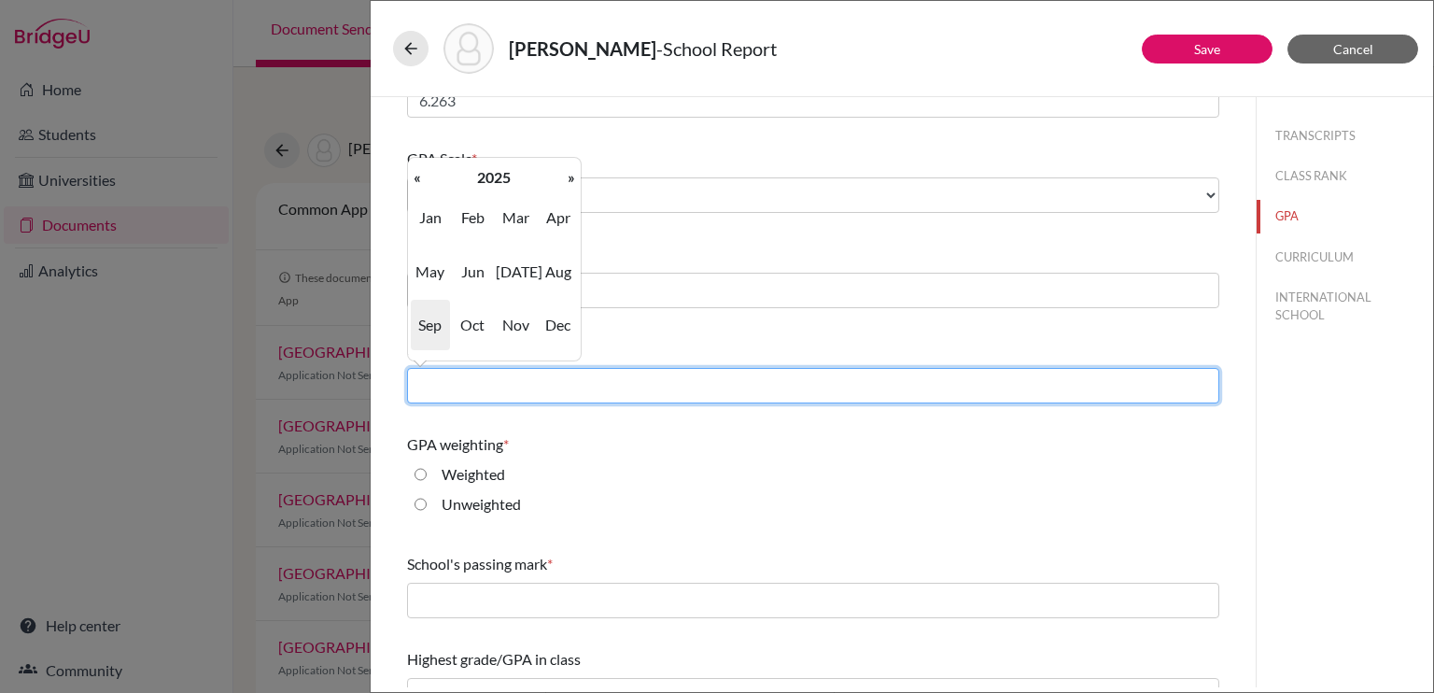
click at [490, 384] on input "text" at bounding box center [813, 385] width 812 height 35
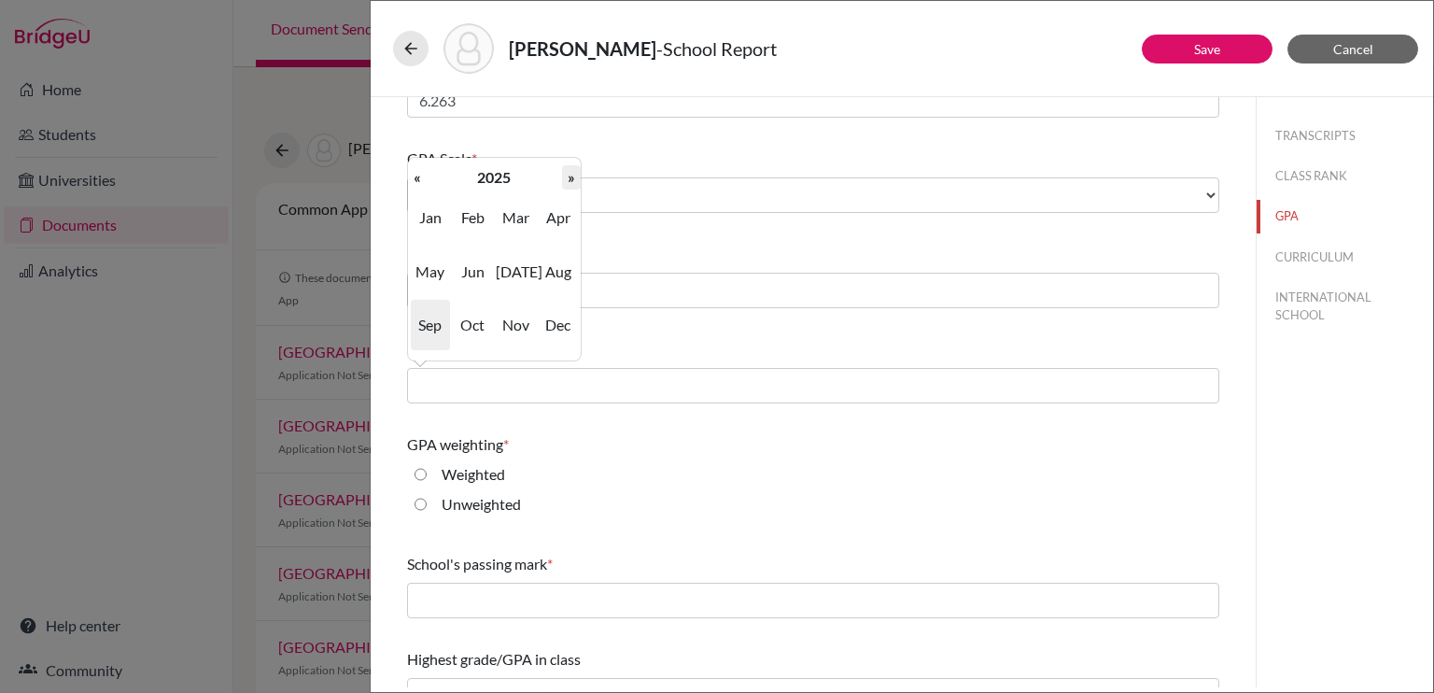
click at [564, 174] on th "»" at bounding box center [571, 177] width 19 height 24
click at [415, 180] on th "«" at bounding box center [417, 177] width 19 height 24
click at [459, 278] on span "Jun" at bounding box center [472, 271] width 39 height 50
type input "06/2025"
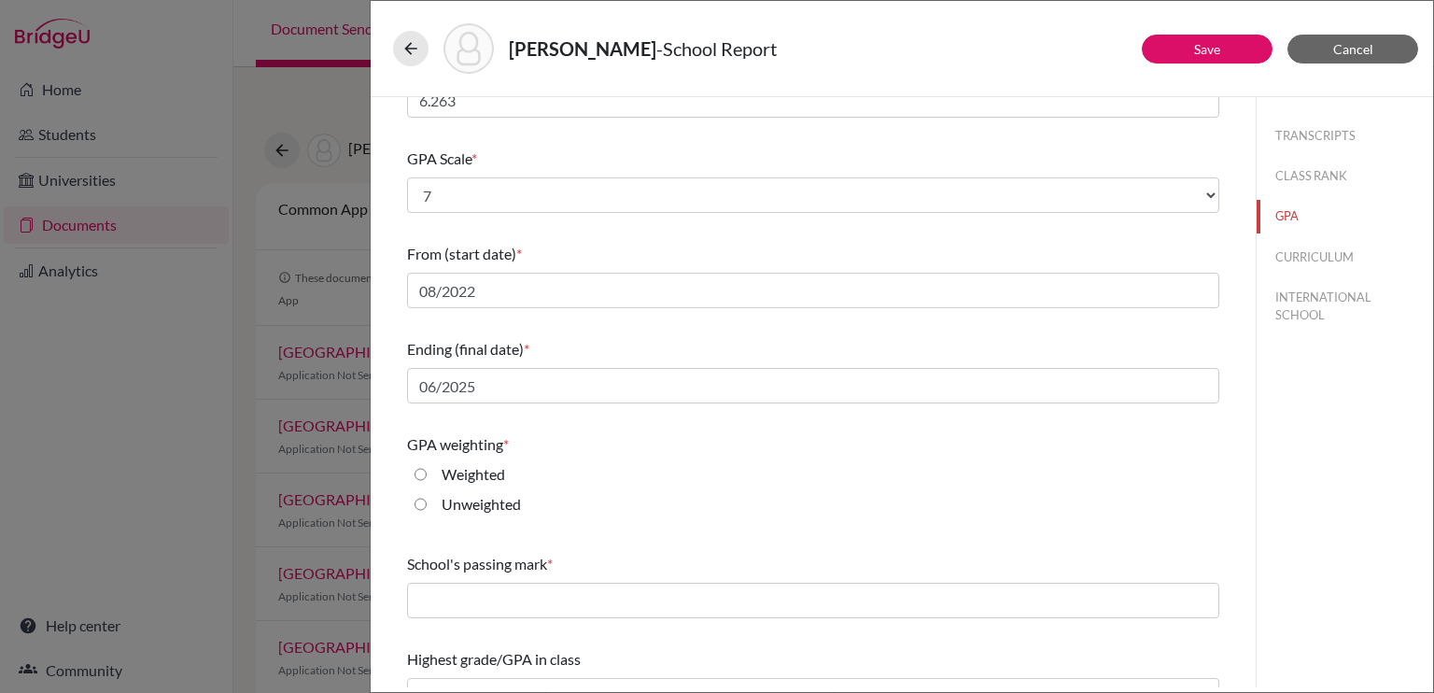
scroll to position [204, 0]
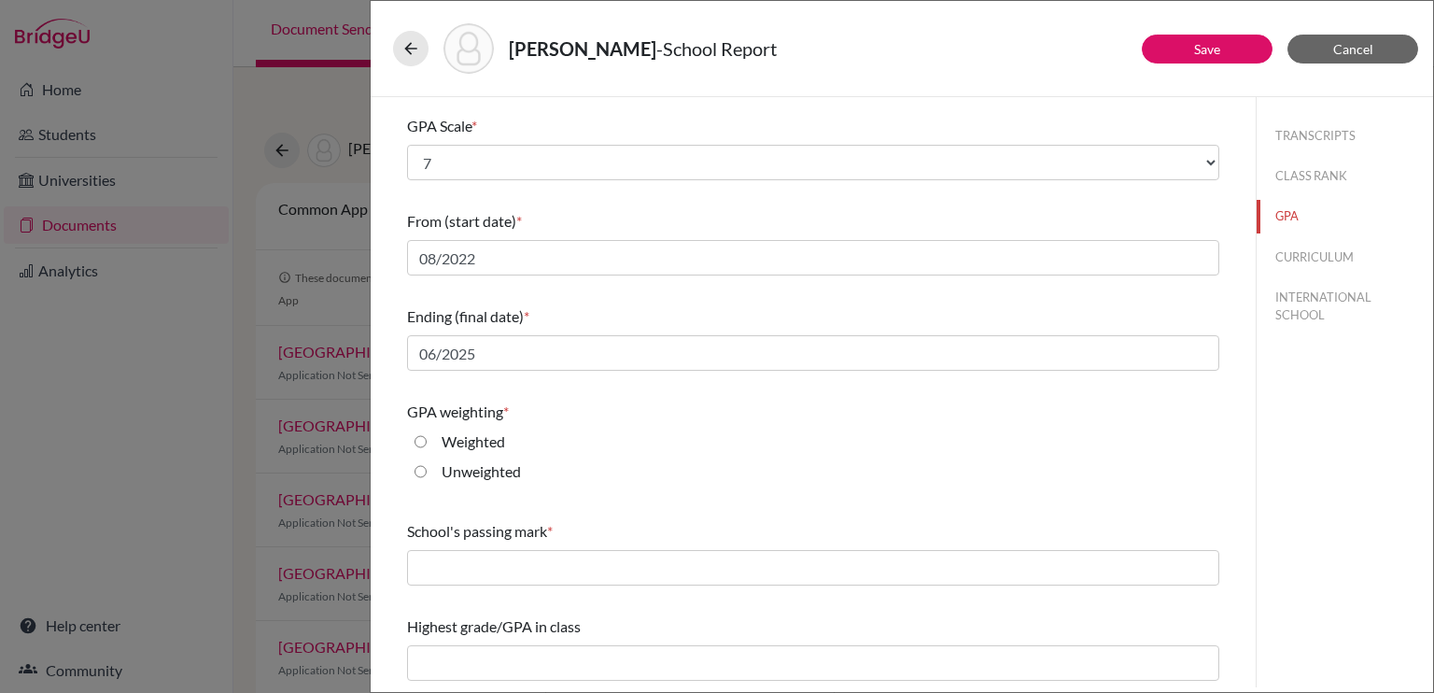
click at [452, 473] on label "Unweighted" at bounding box center [481, 471] width 79 height 22
click at [427, 473] on input "Unweighted" at bounding box center [420, 471] width 12 height 22
radio input "true"
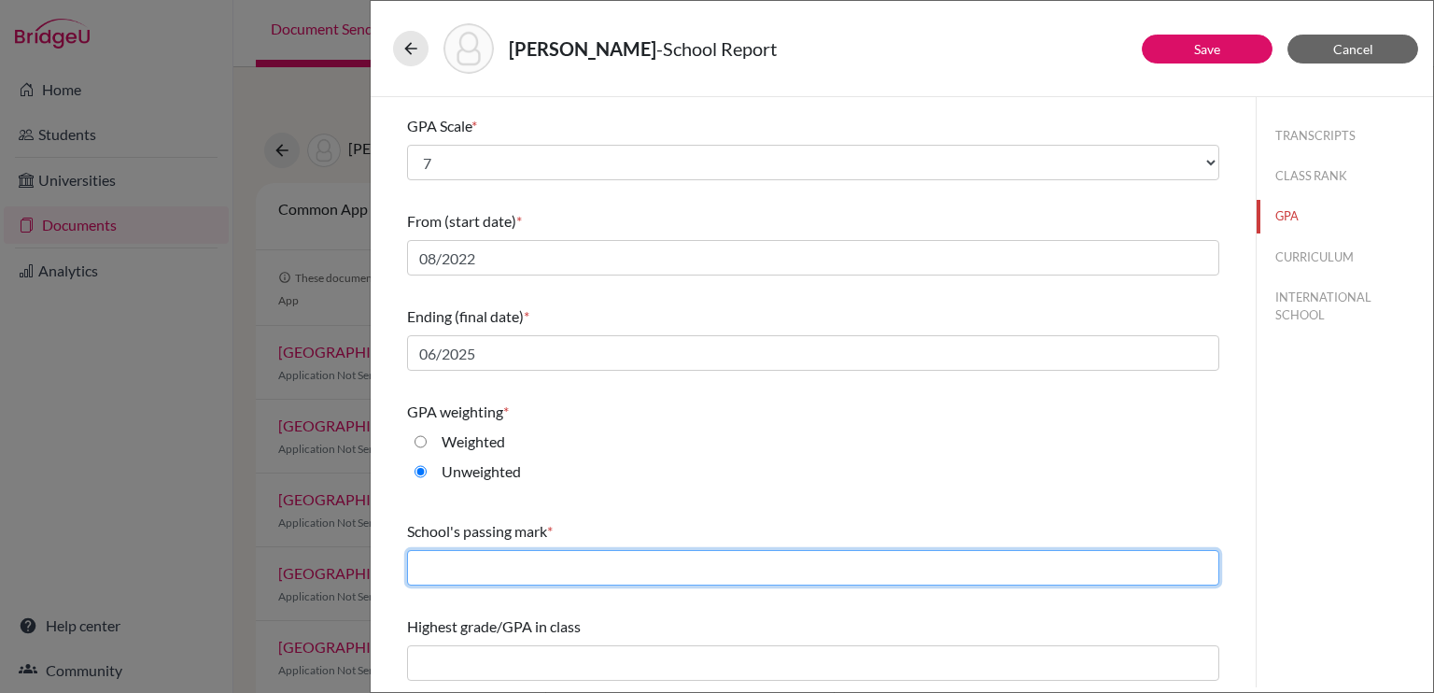
click at [491, 580] on input "text" at bounding box center [813, 567] width 812 height 35
type input "7"
type input "3"
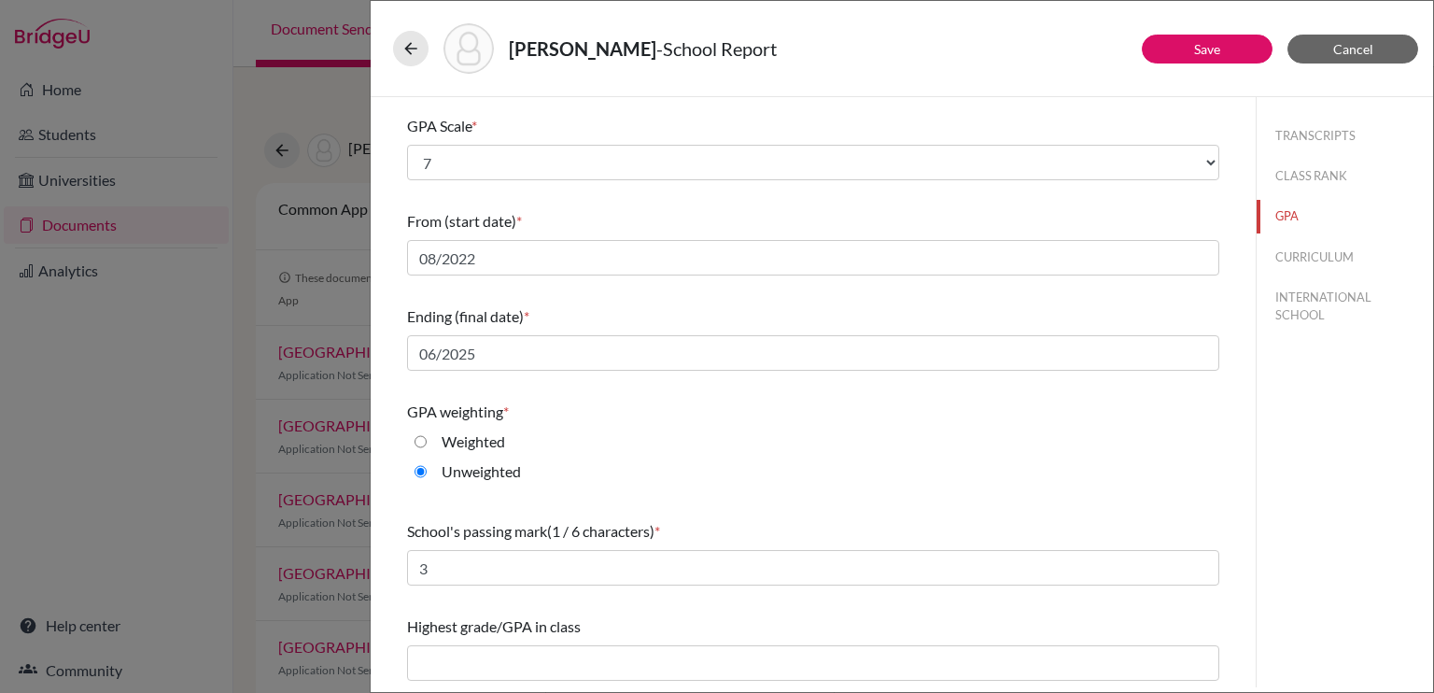
click at [612, 454] on div "Weighted" at bounding box center [813, 445] width 812 height 30
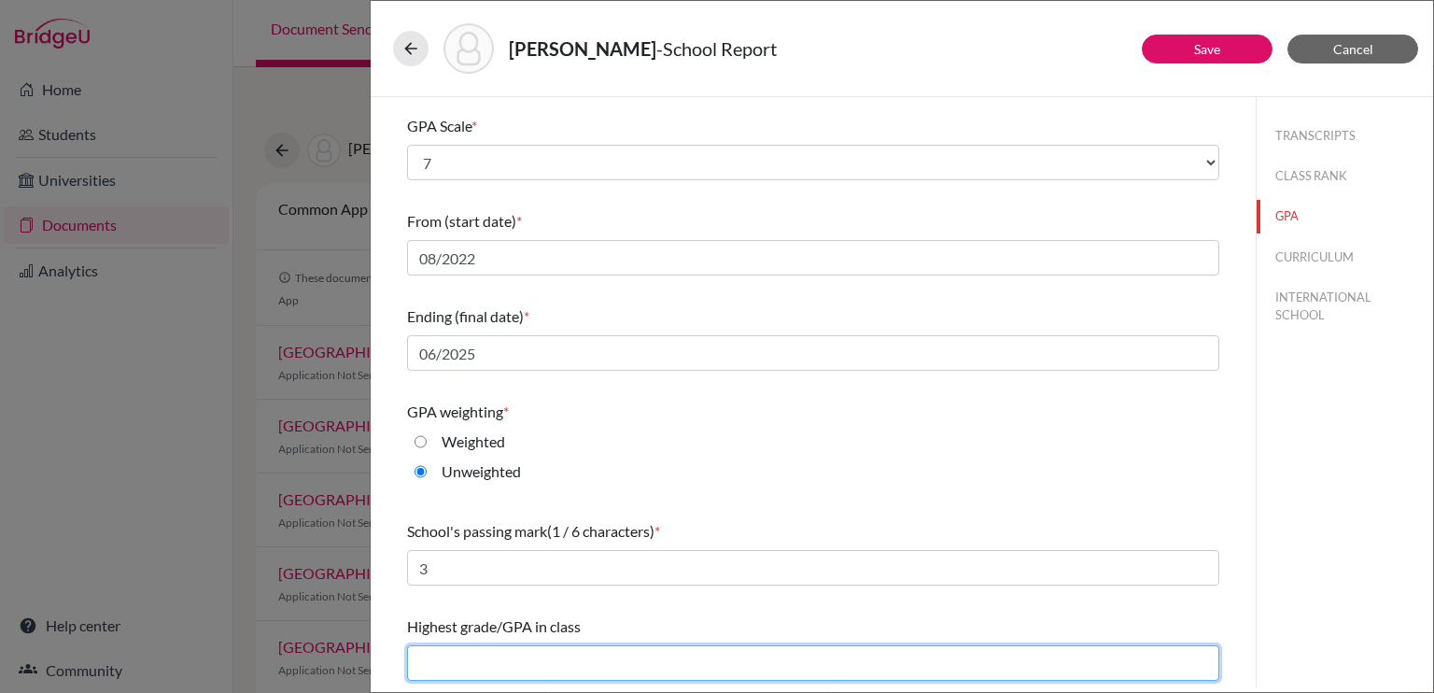
click at [485, 652] on input "text" at bounding box center [813, 662] width 812 height 35
paste input "6.849"
type input "6.849"
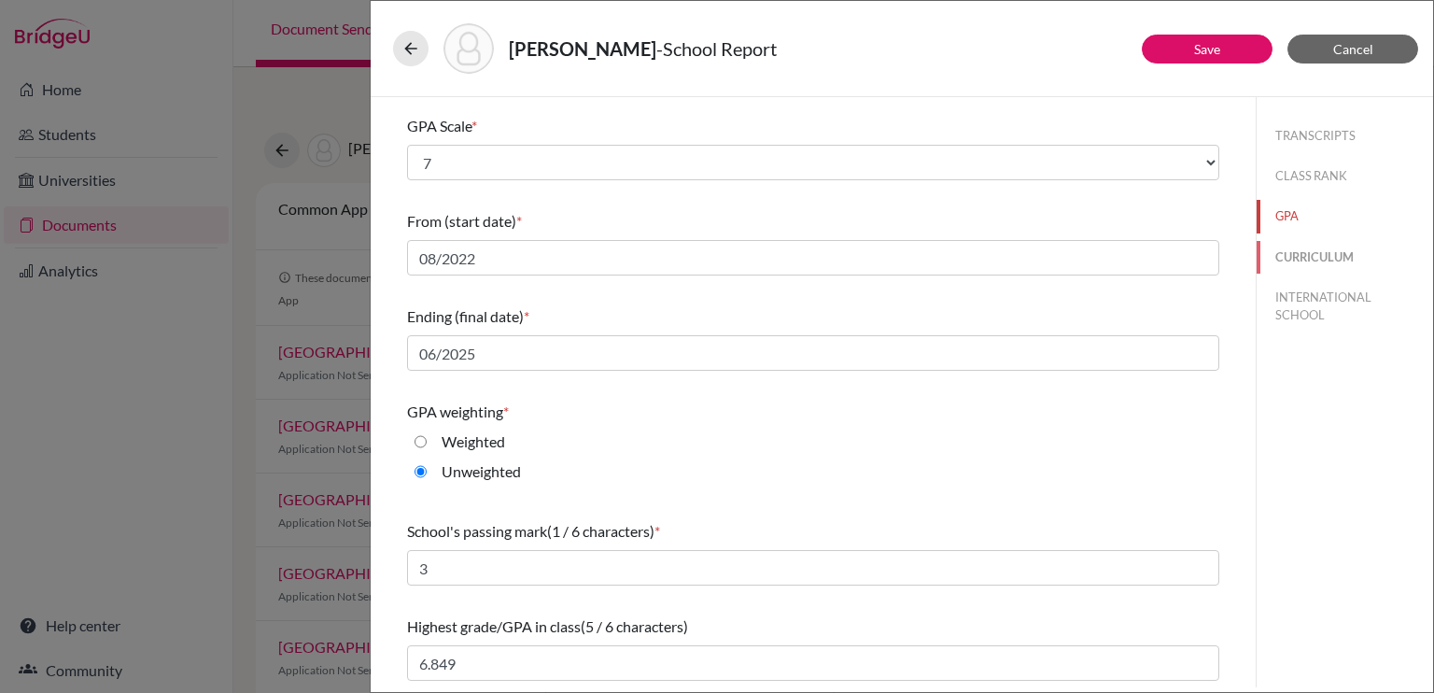
click at [1316, 249] on button "CURRICULUM" at bounding box center [1344, 257] width 176 height 33
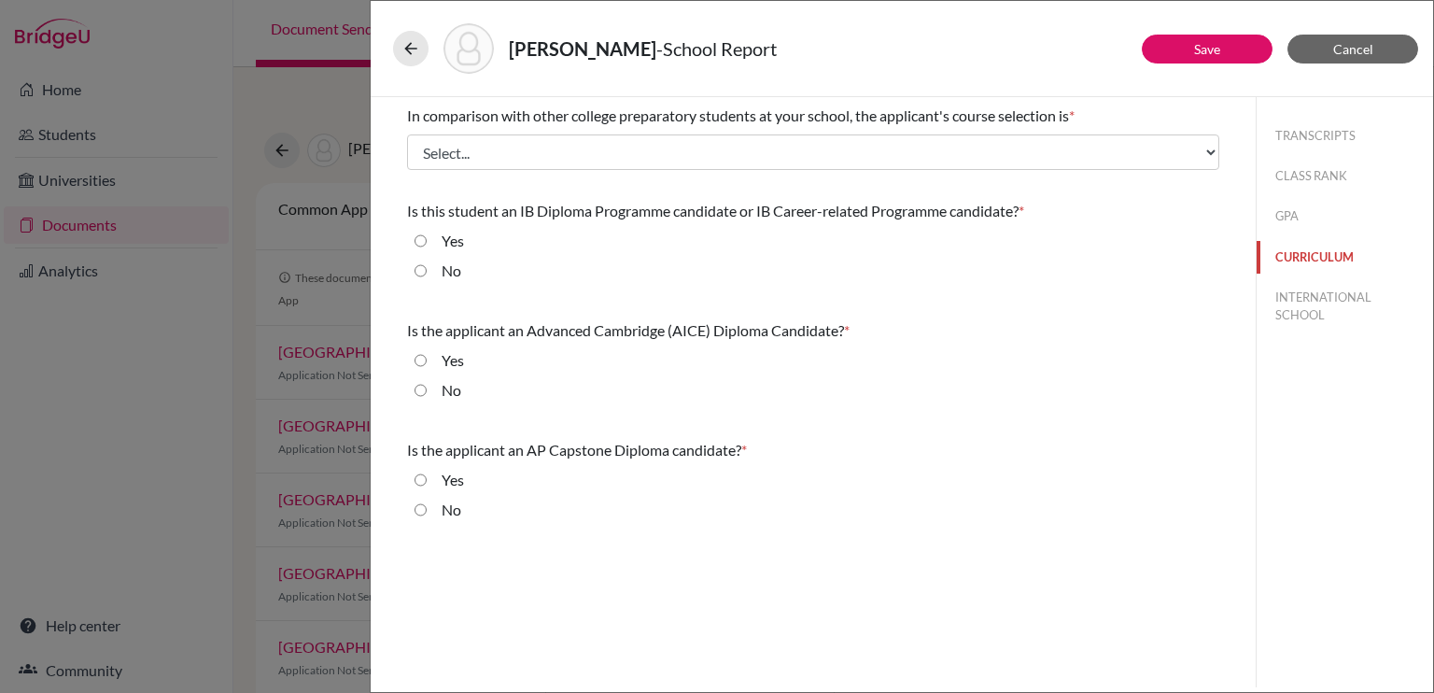
scroll to position [0, 0]
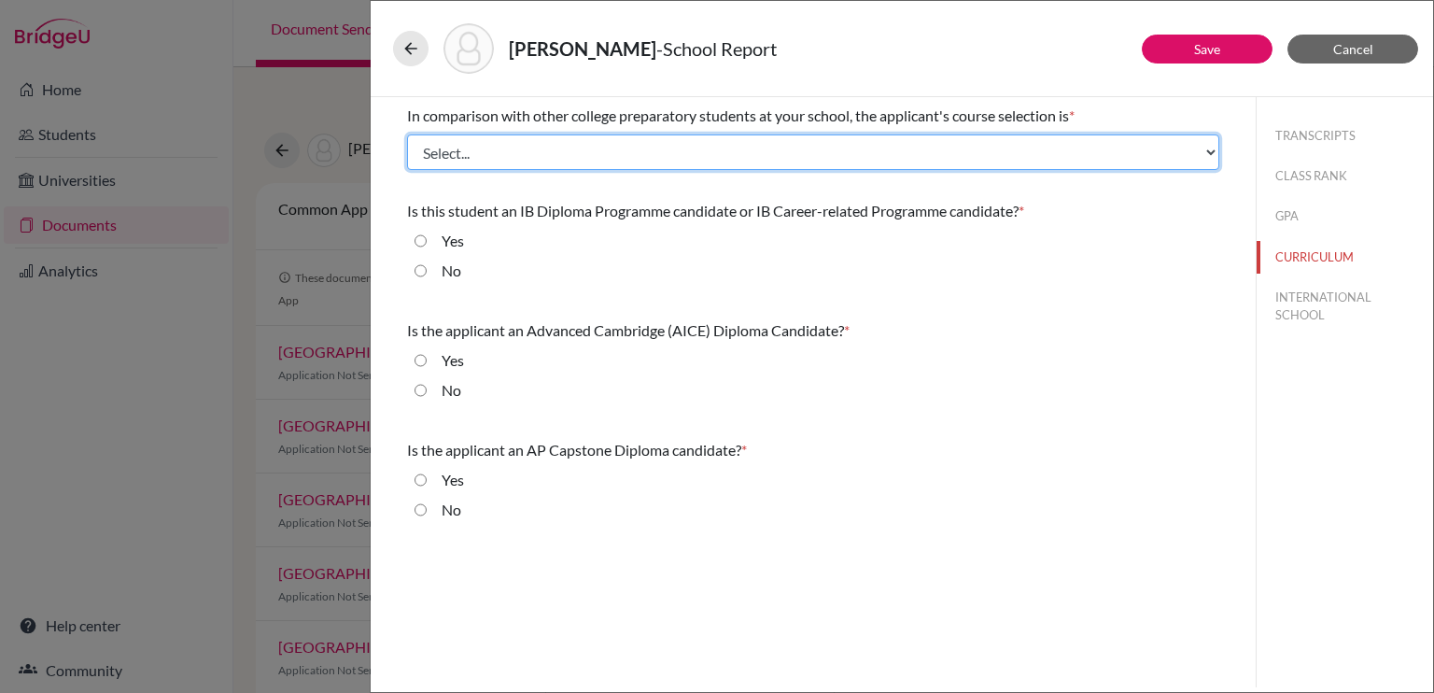
click at [786, 165] on select "Select... Less than demanding Average [PERSON_NAME] Very demanding Most demandi…" at bounding box center [813, 151] width 812 height 35
click at [407, 134] on select "Select... Less than demanding Average [PERSON_NAME] Very demanding Most demandi…" at bounding box center [813, 151] width 812 height 35
click at [635, 140] on select "Select... Less than demanding Average [PERSON_NAME] Very demanding Most demandi…" at bounding box center [813, 151] width 812 height 35
select select "3"
click at [407, 134] on select "Select... Less than demanding Average [PERSON_NAME] Very demanding Most demandi…" at bounding box center [813, 151] width 812 height 35
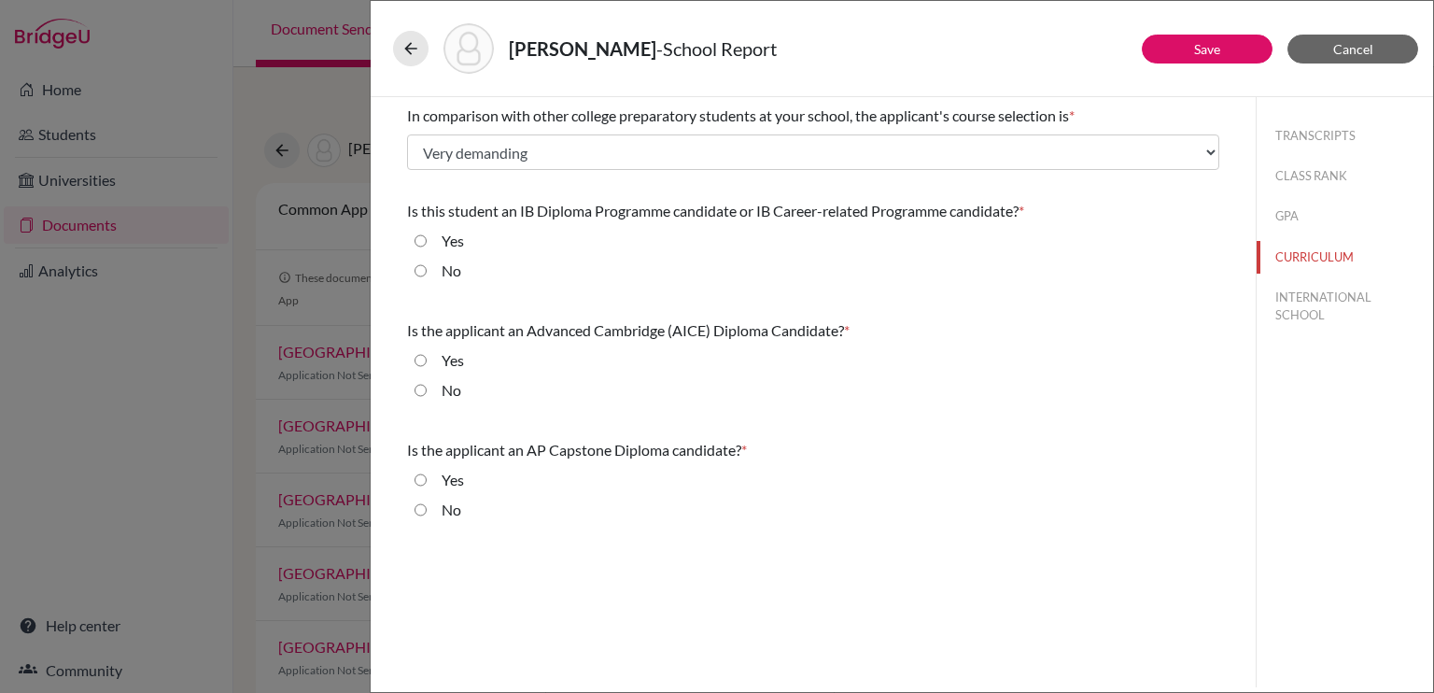
click at [433, 240] on div "Yes" at bounding box center [445, 245] width 37 height 30
click at [420, 240] on input "Yes" at bounding box center [420, 241] width 12 height 22
radio input "true"
click at [417, 386] on input "No" at bounding box center [420, 390] width 12 height 22
radio input "true"
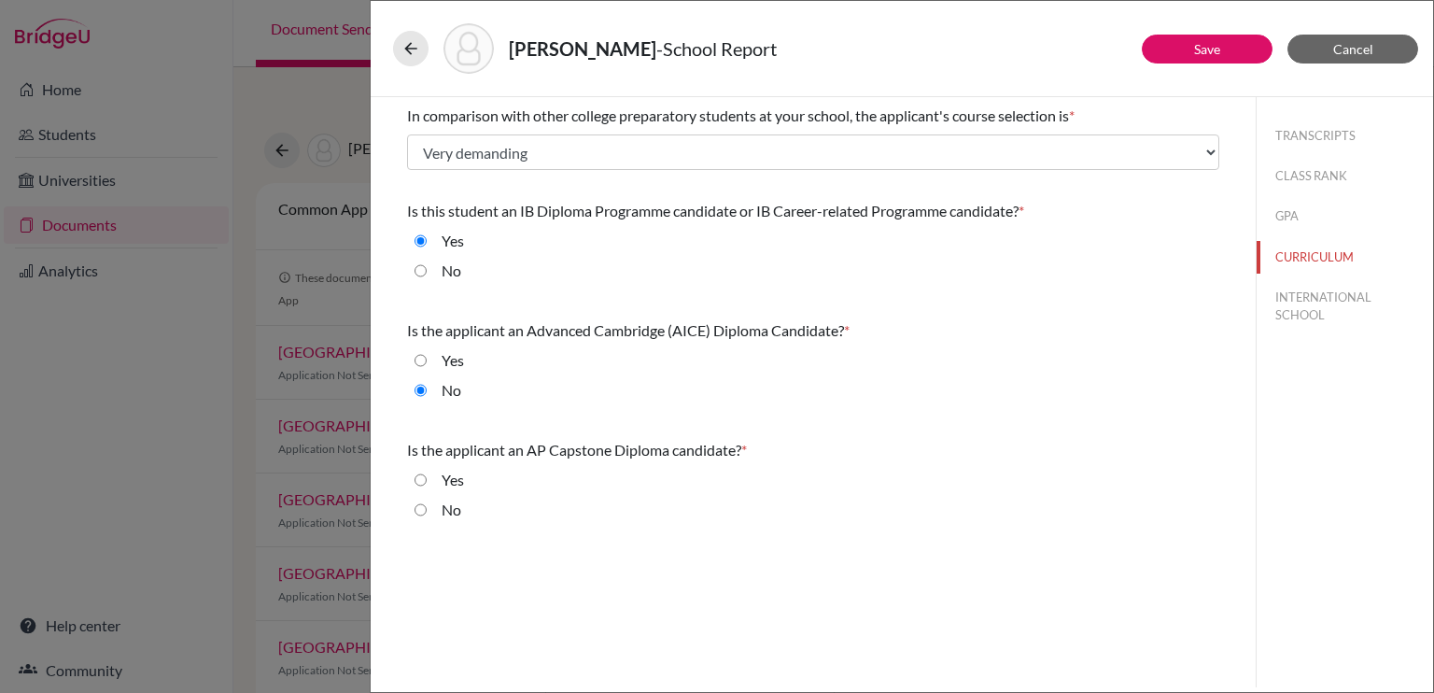
click at [417, 512] on input "No" at bounding box center [420, 509] width 12 height 22
radio input "true"
click at [1315, 316] on button "INTERNATIONAL SCHOOL" at bounding box center [1344, 306] width 176 height 50
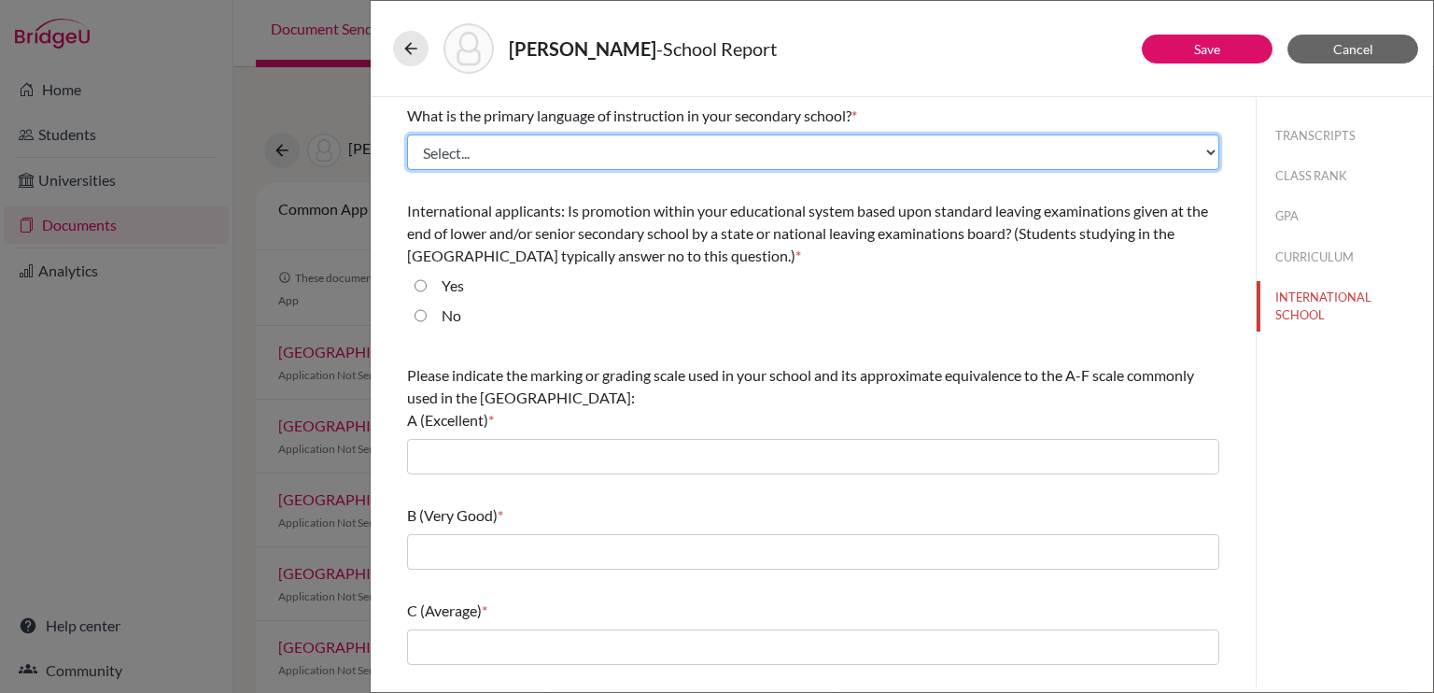
click at [632, 153] on select "Select... Albanian Arabic Armenian Assamese Azerbaijani Belarusian Bengali Bulg…" at bounding box center [813, 151] width 812 height 35
select select "14"
click at [407, 134] on select "Select... Albanian Arabic Armenian Assamese Azerbaijani Belarusian Bengali Bulg…" at bounding box center [813, 151] width 812 height 35
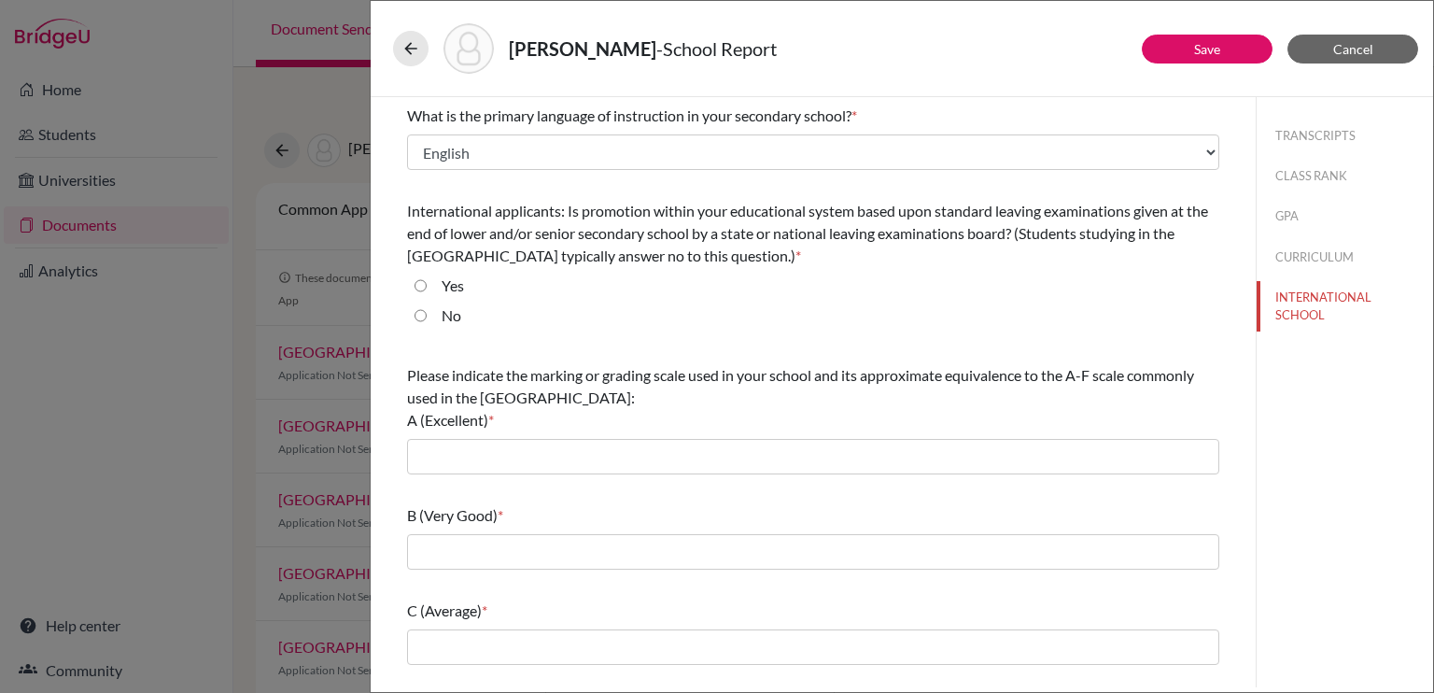
click at [415, 316] on input "No" at bounding box center [420, 315] width 12 height 22
radio input "true"
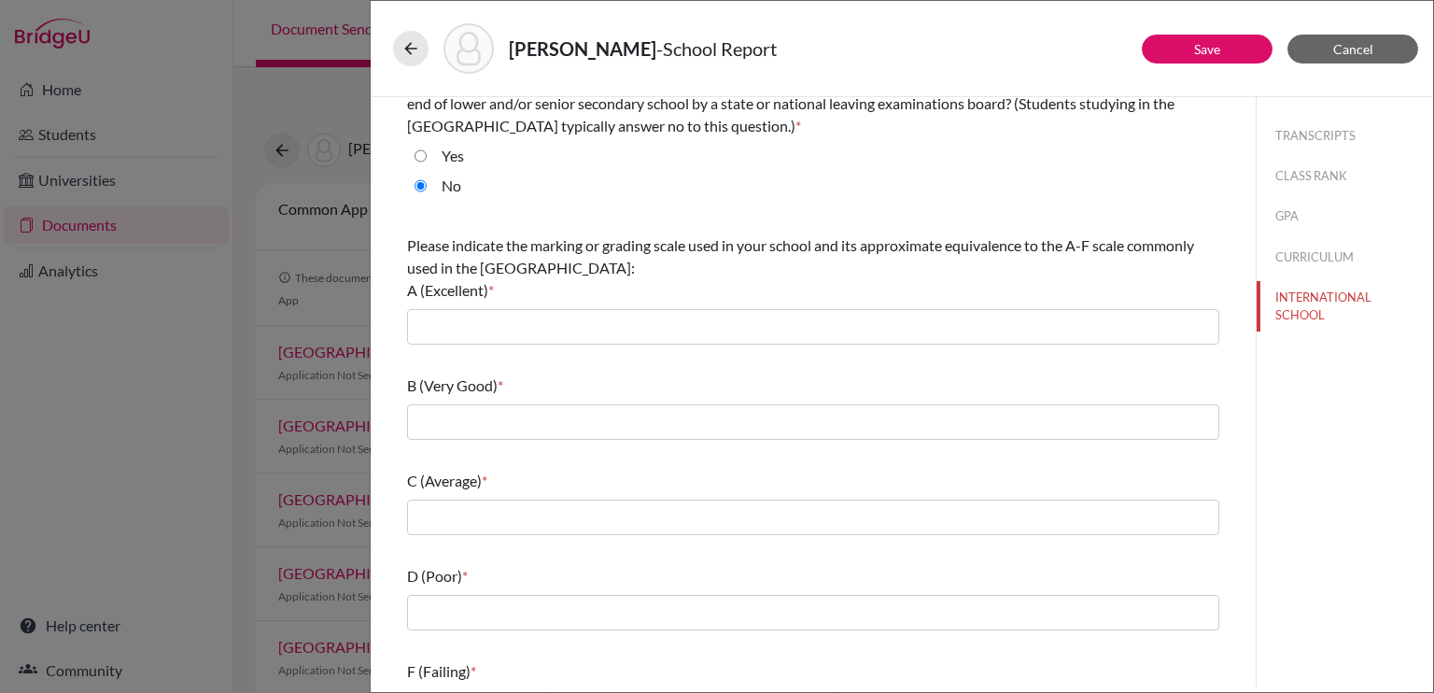
scroll to position [133, 0]
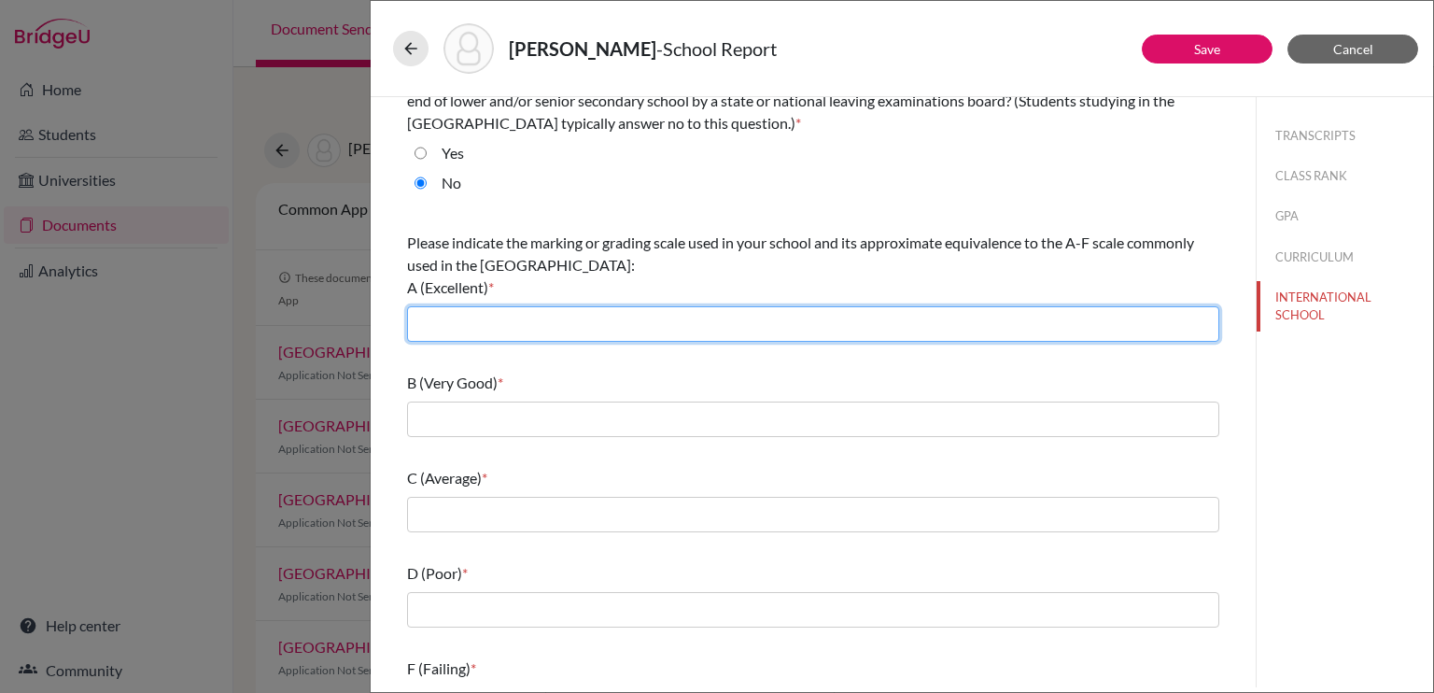
click at [439, 328] on input "text" at bounding box center [813, 323] width 812 height 35
type input "6,7"
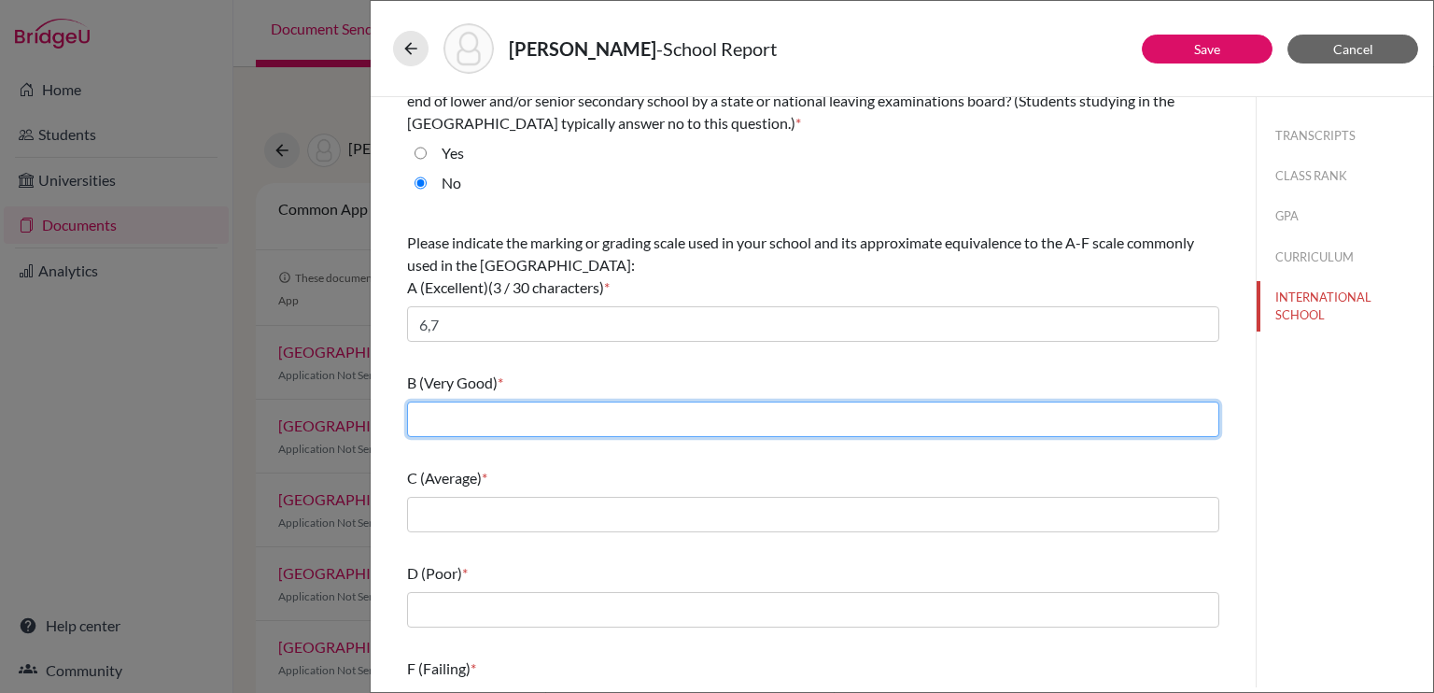
click at [454, 418] on input "text" at bounding box center [813, 418] width 812 height 35
type input "5"
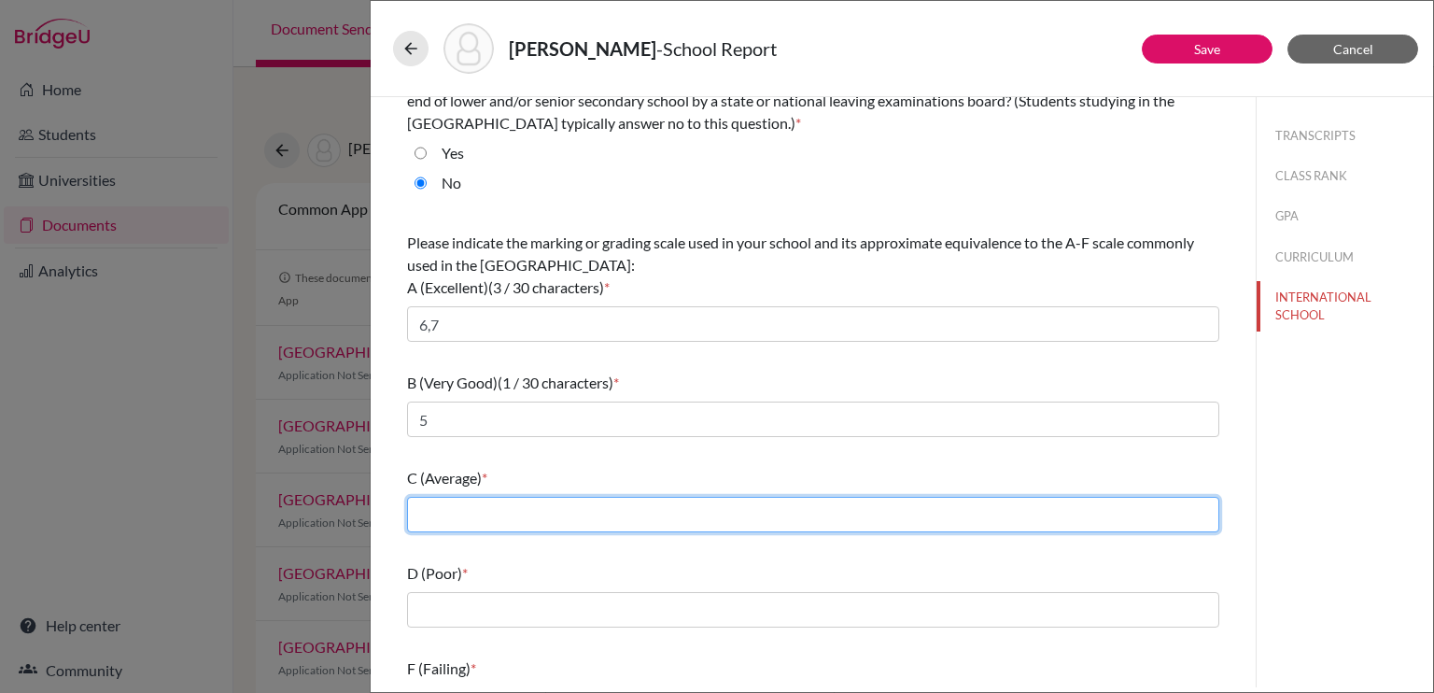
click at [440, 514] on input "text" at bounding box center [813, 514] width 812 height 35
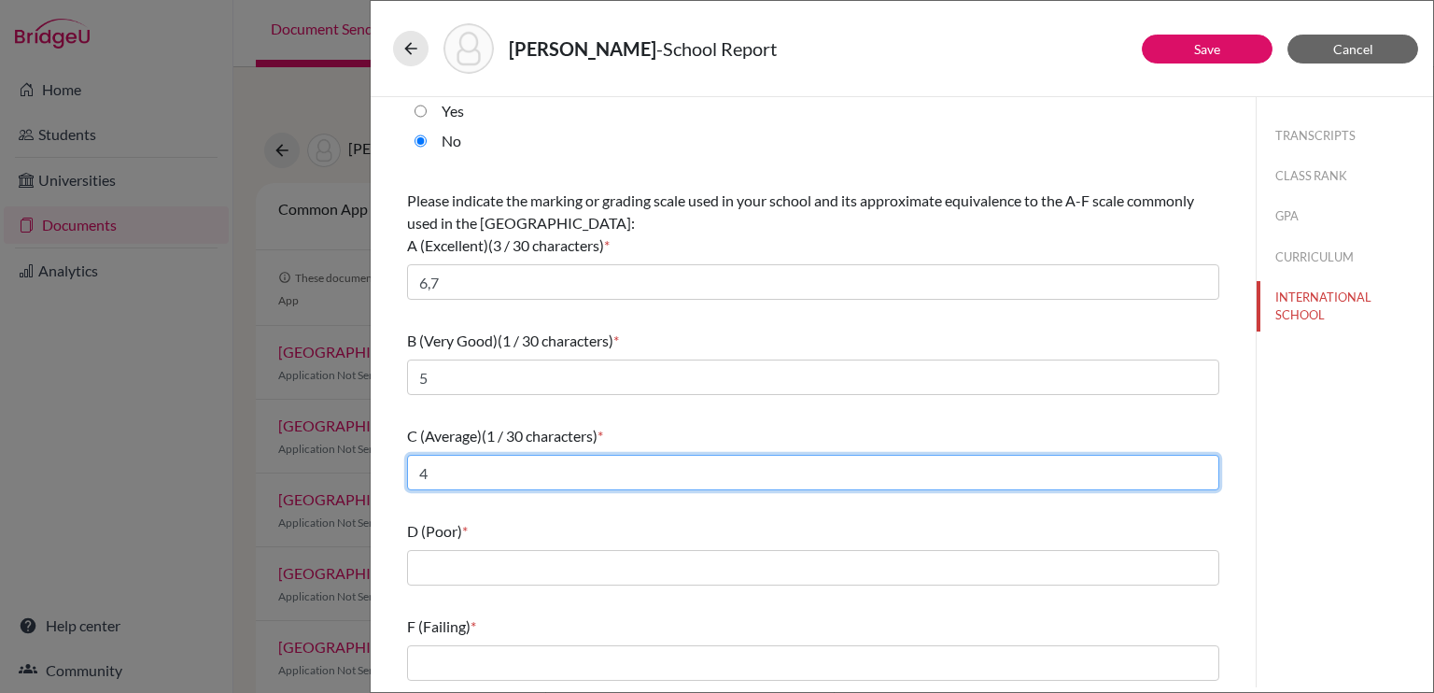
type input "4"
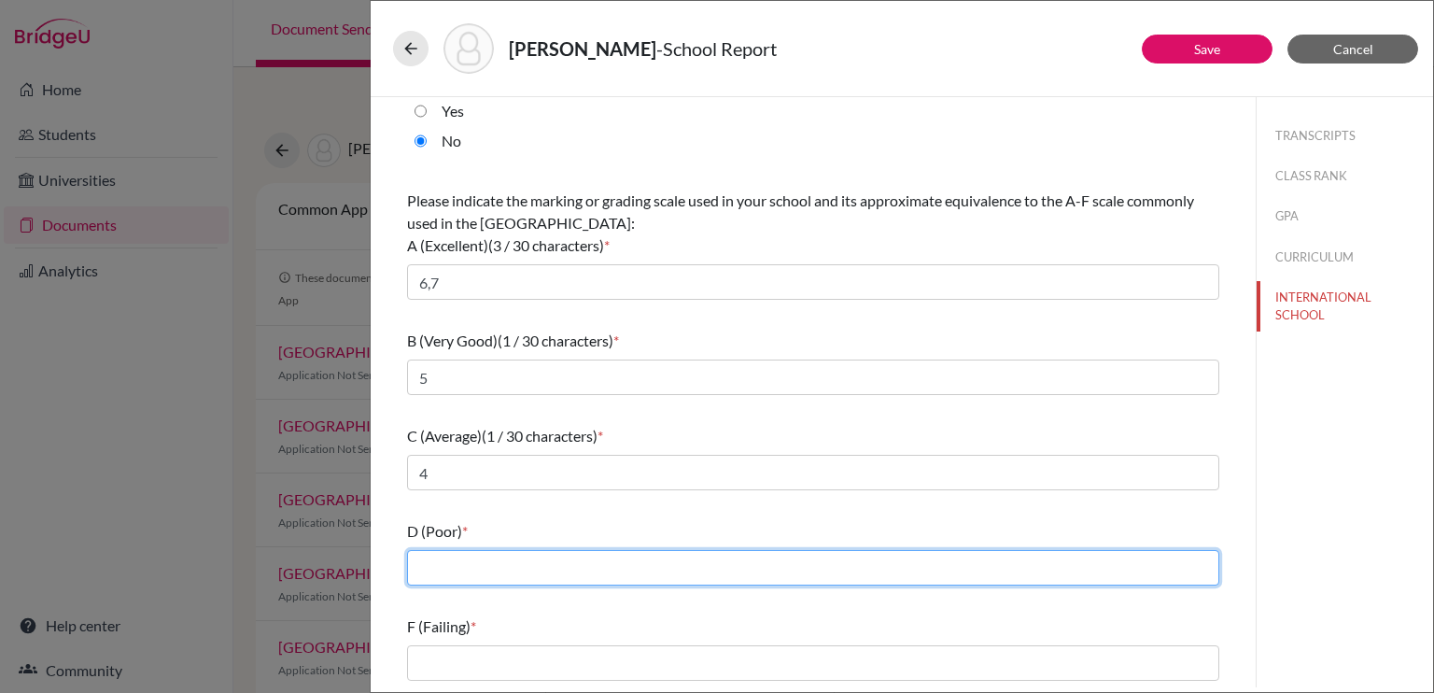
click at [439, 569] on input "text" at bounding box center [813, 567] width 812 height 35
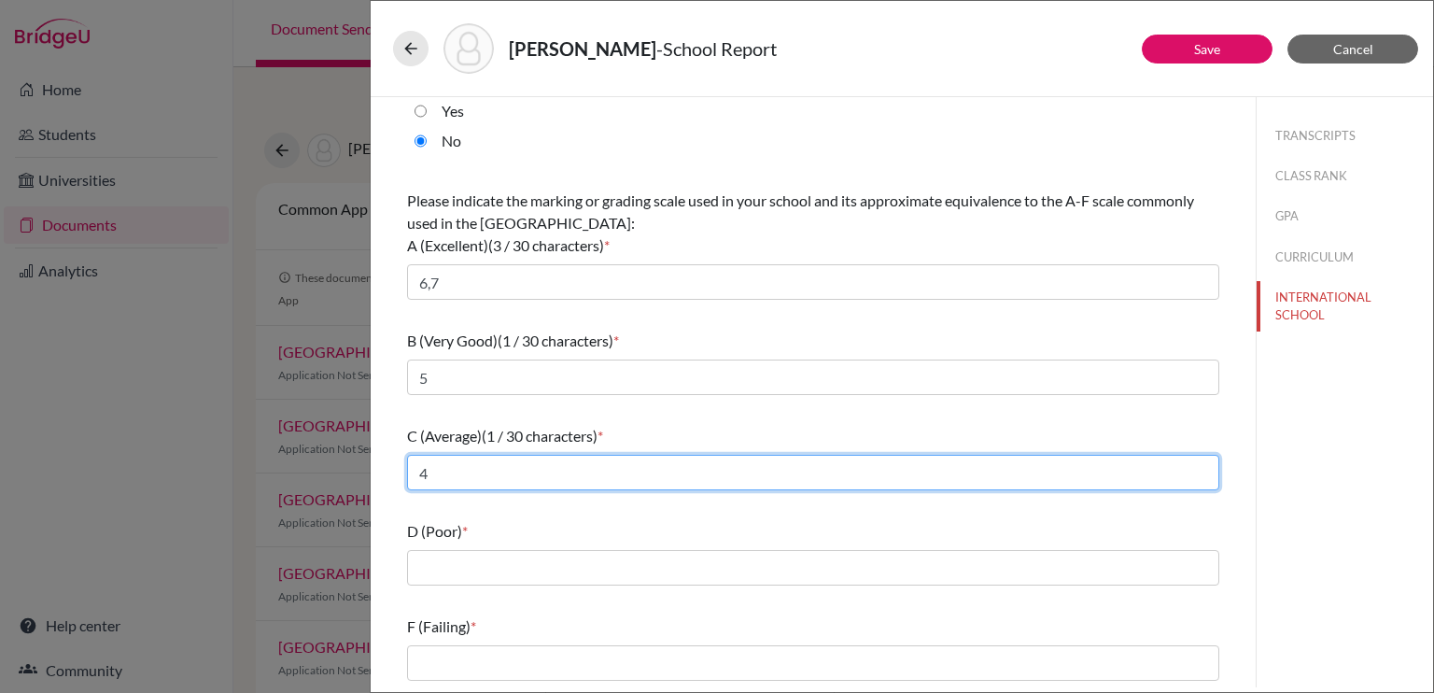
click at [462, 477] on input "4" at bounding box center [813, 472] width 812 height 35
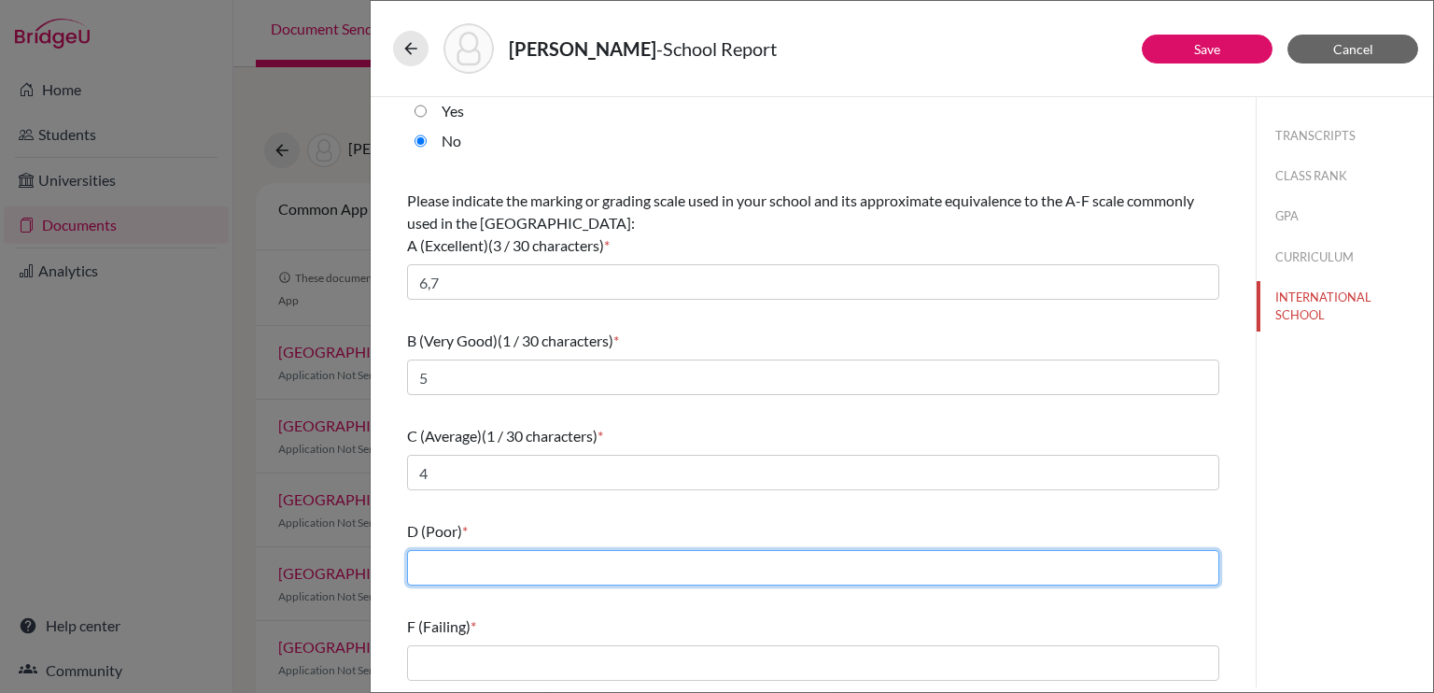
click at [452, 573] on input "text" at bounding box center [813, 567] width 812 height 35
type input "3"
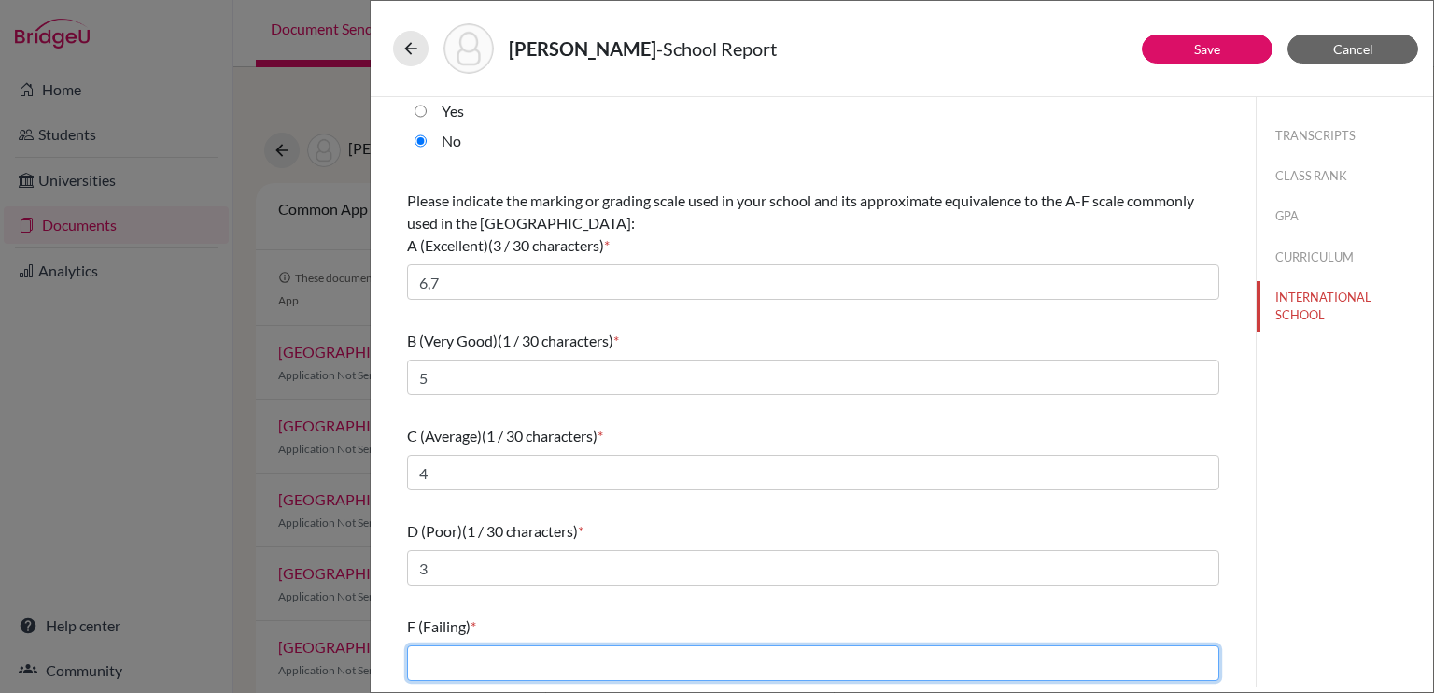
click at [437, 669] on input "text" at bounding box center [813, 662] width 812 height 35
type input "2,1"
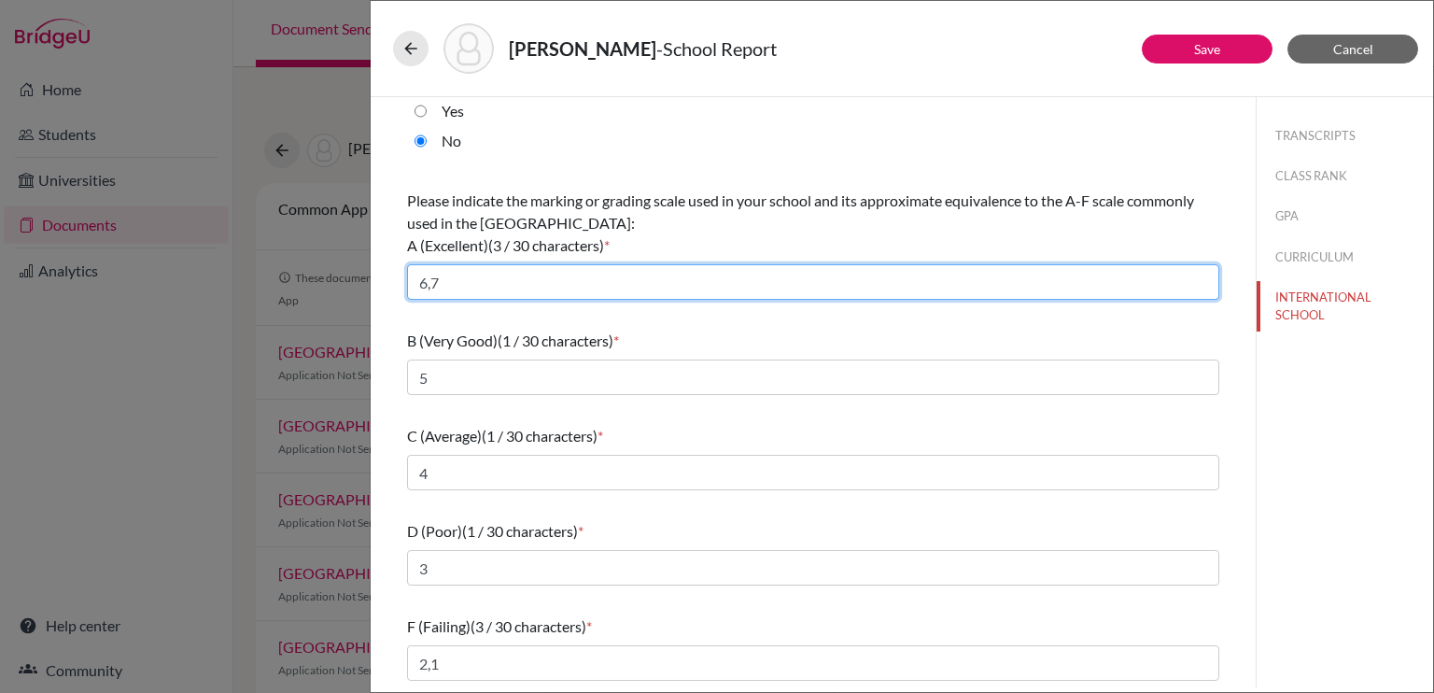
click at [519, 283] on input "6,7" at bounding box center [813, 281] width 812 height 35
type input "6"
type input "7,6"
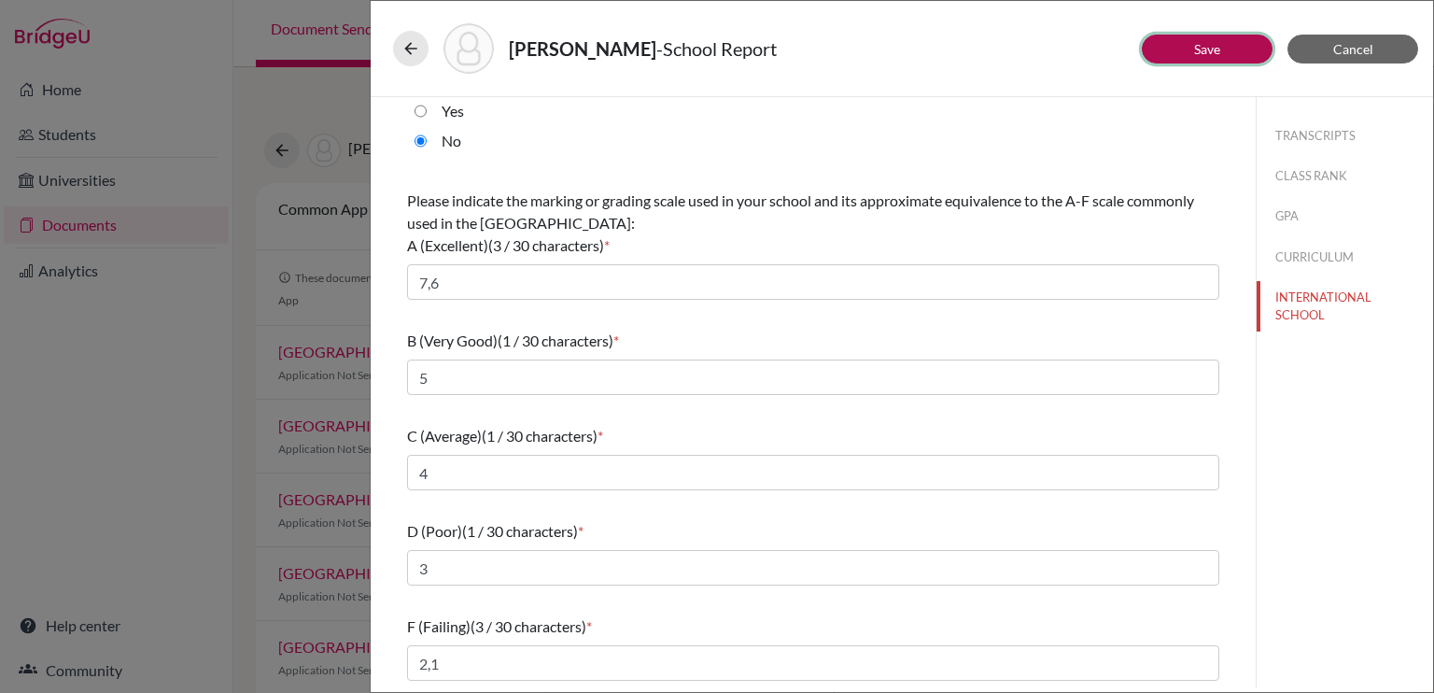
click at [1213, 42] on link "Save" at bounding box center [1207, 49] width 26 height 16
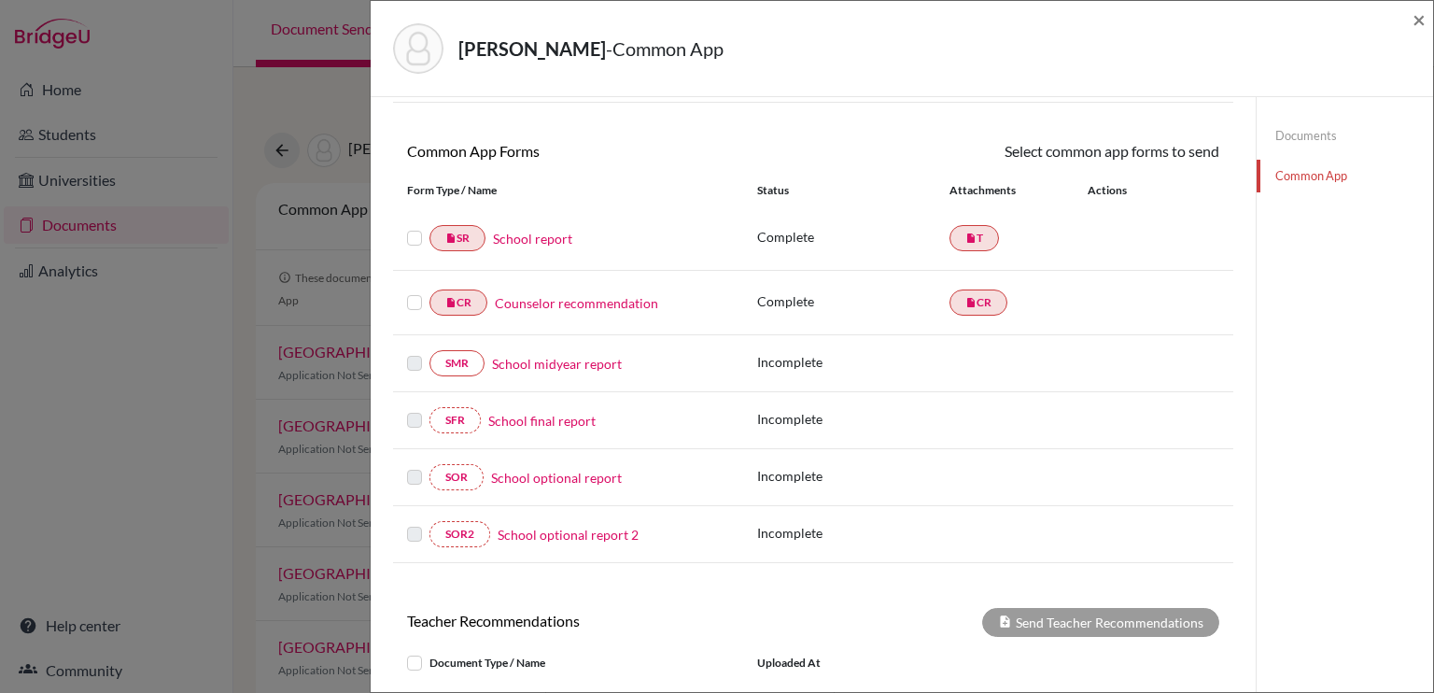
scroll to position [140, 0]
click at [590, 354] on link "School midyear report" at bounding box center [557, 362] width 130 height 20
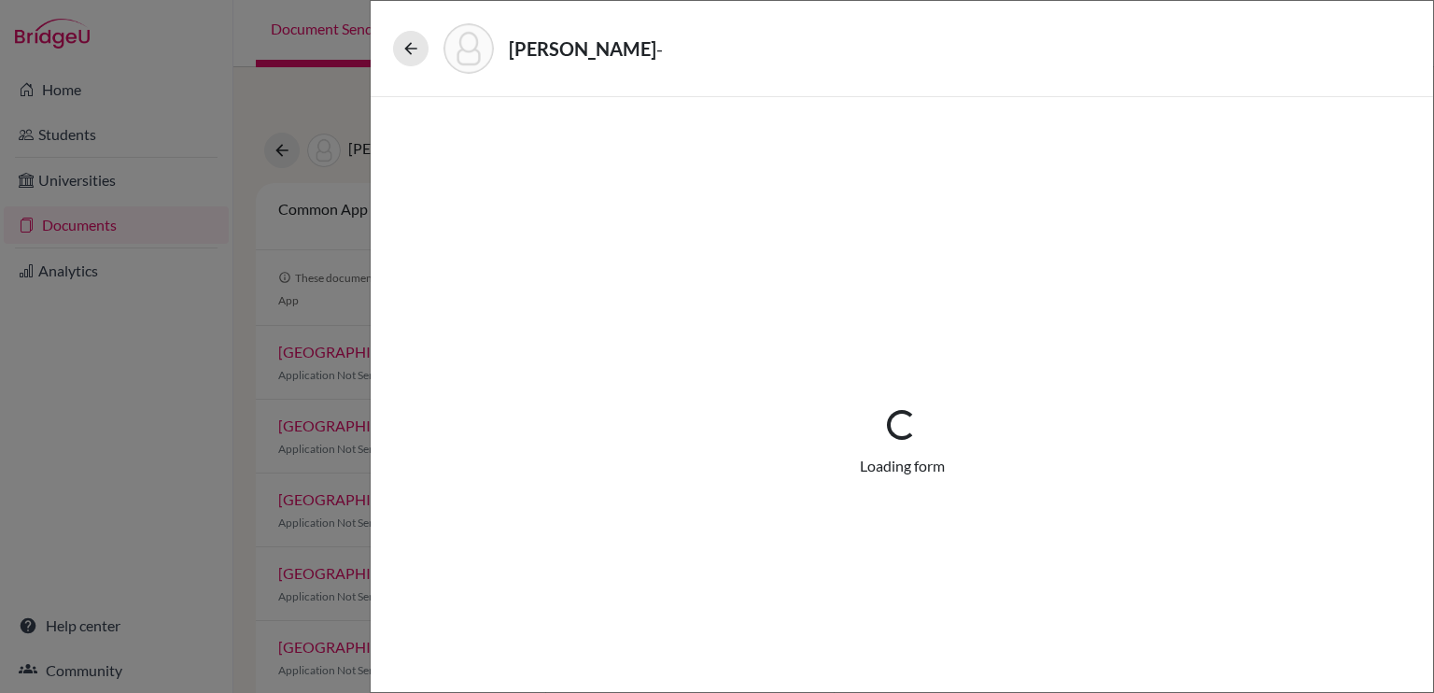
select select "5"
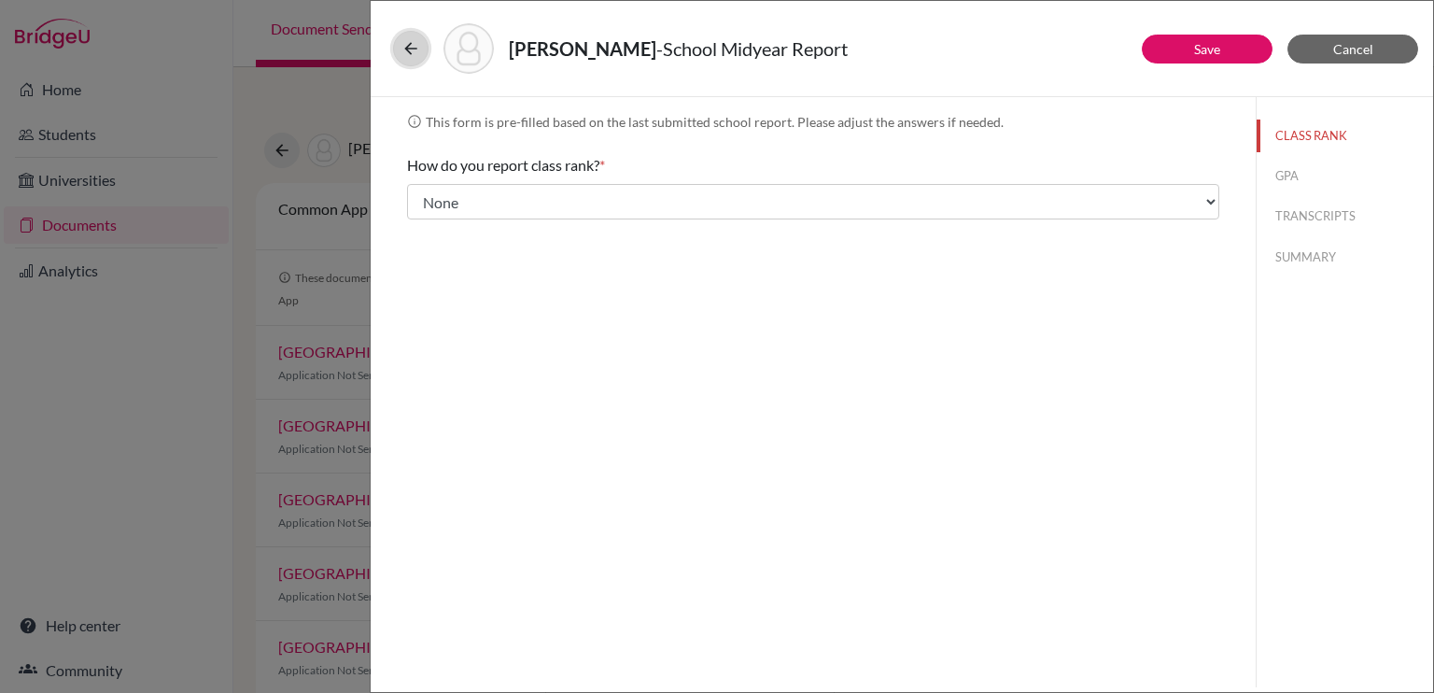
click at [407, 49] on icon at bounding box center [410, 48] width 19 height 19
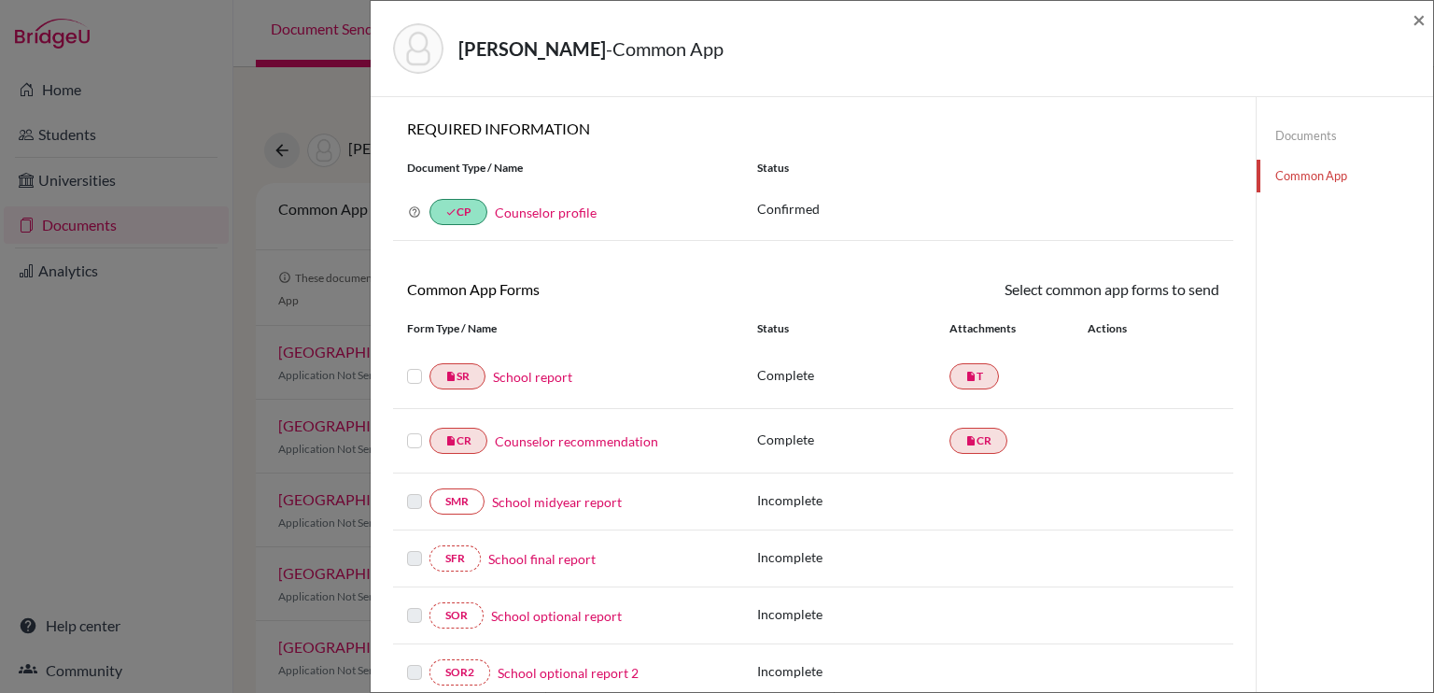
click at [533, 380] on link "School report" at bounding box center [532, 377] width 79 height 20
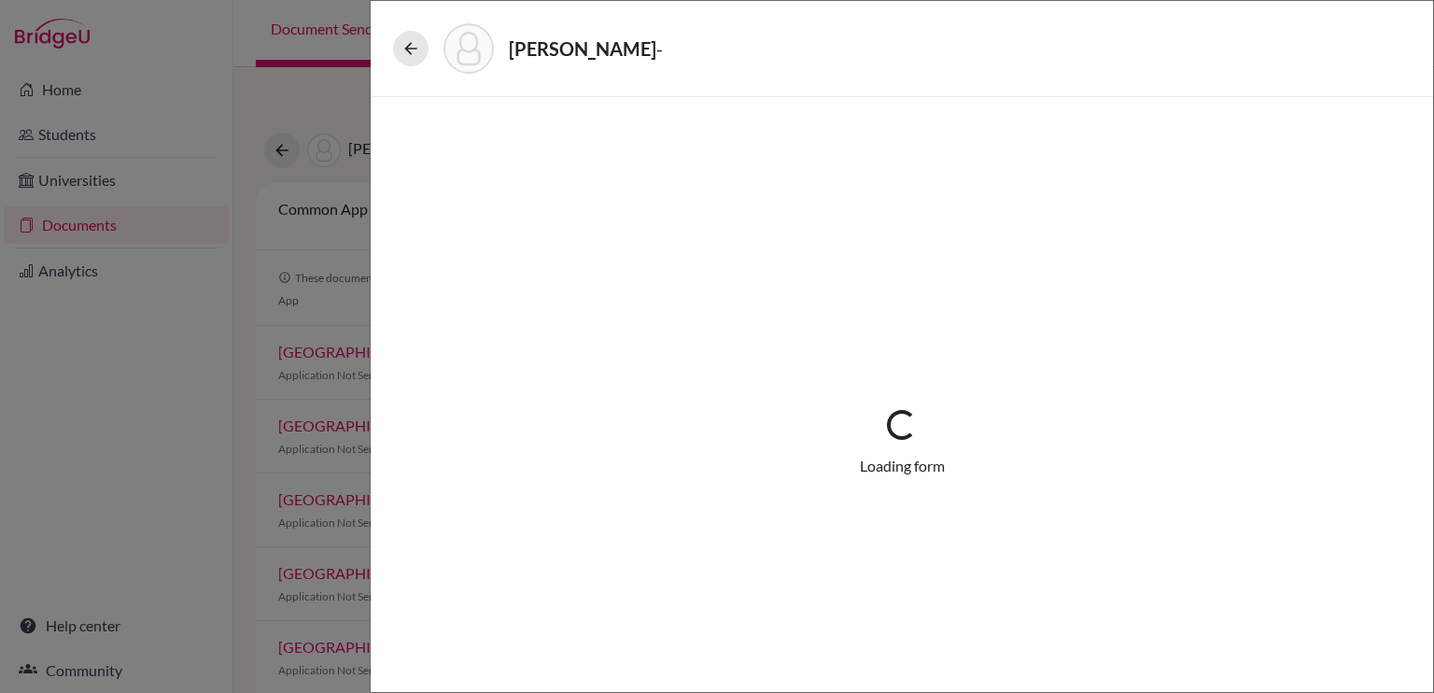
select select "1"
select select "670019"
select select "0"
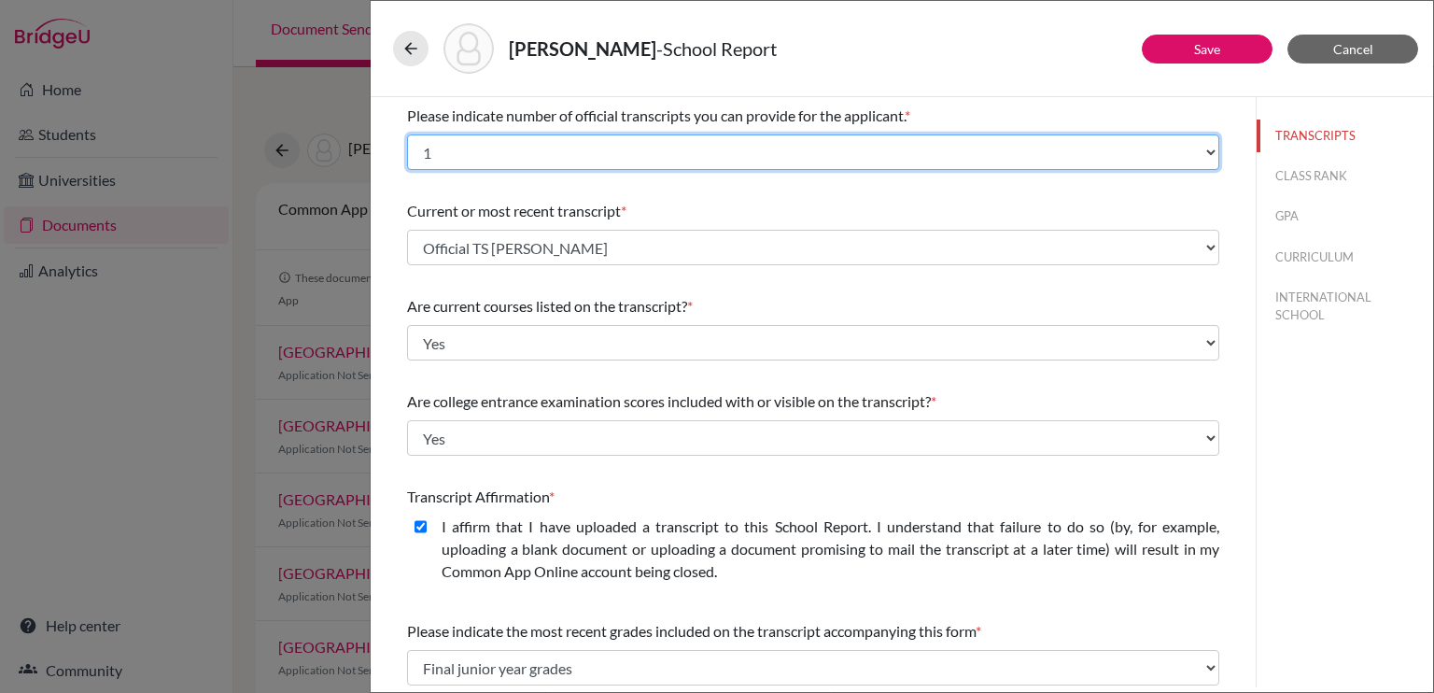
click at [1197, 150] on select "Select... 1 2 3 4" at bounding box center [813, 151] width 812 height 35
select select "2"
click at [407, 134] on select "Select... 1 2 3 4" at bounding box center [813, 151] width 812 height 35
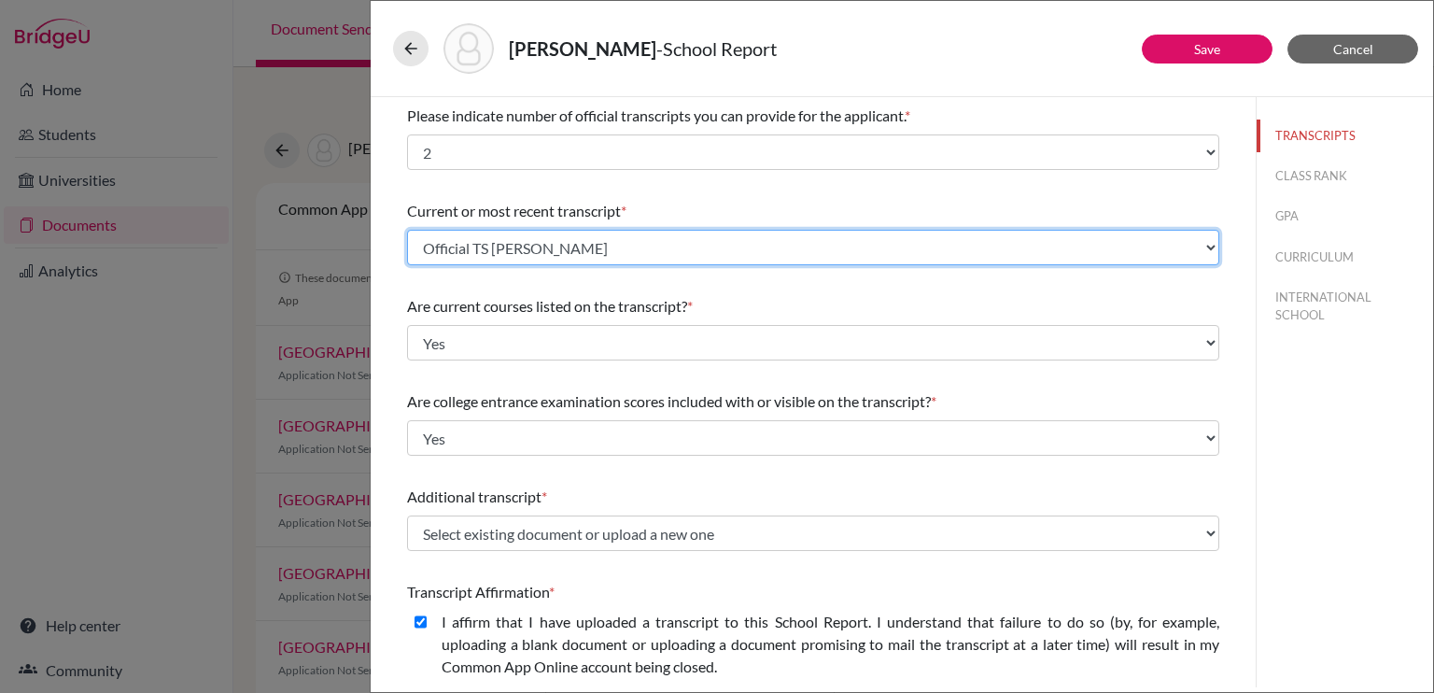
click at [1199, 249] on select "Select existing document or upload a new one Official TS [PERSON_NAME] Upload N…" at bounding box center [813, 247] width 812 height 35
select select "Upload New File"
click at [407, 230] on select "Select existing document or upload a new one Official TS [PERSON_NAME] Upload N…" at bounding box center [813, 247] width 812 height 35
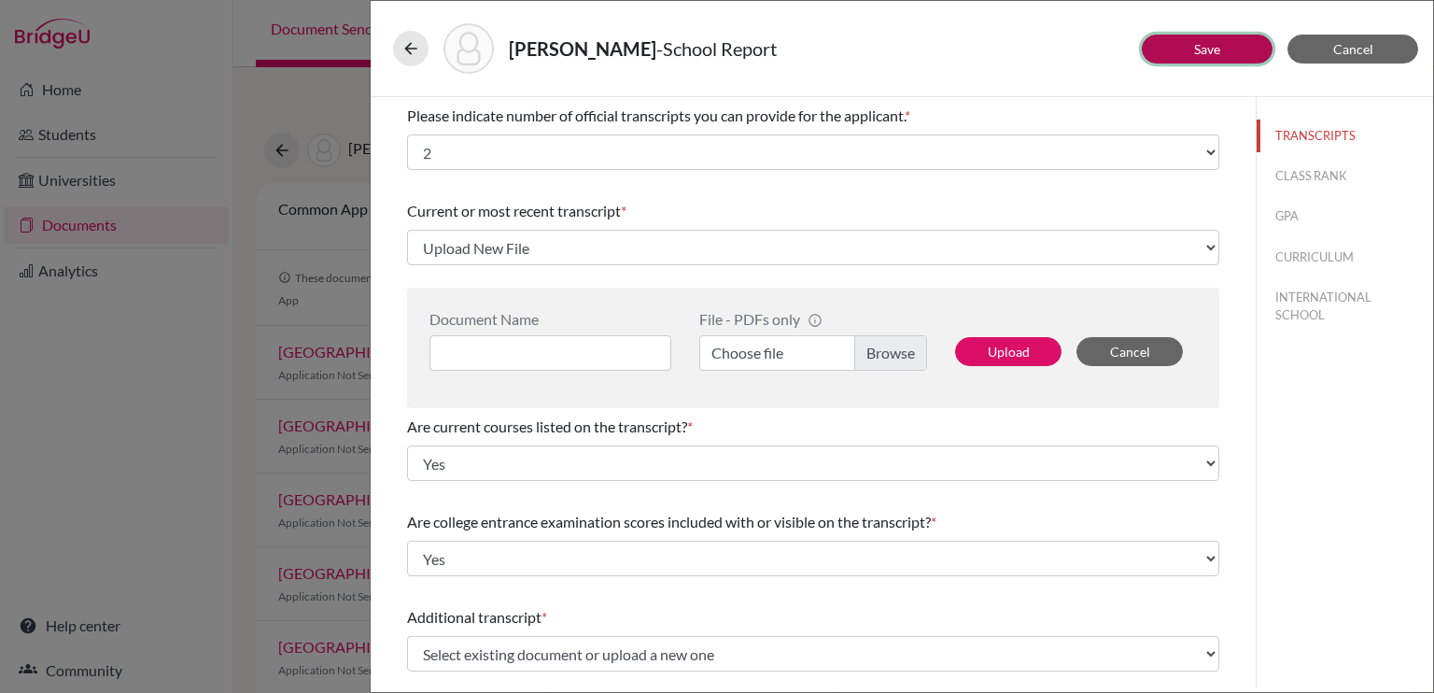
click at [1185, 42] on button "Save" at bounding box center [1207, 49] width 131 height 29
